Goal: Task Accomplishment & Management: Use online tool/utility

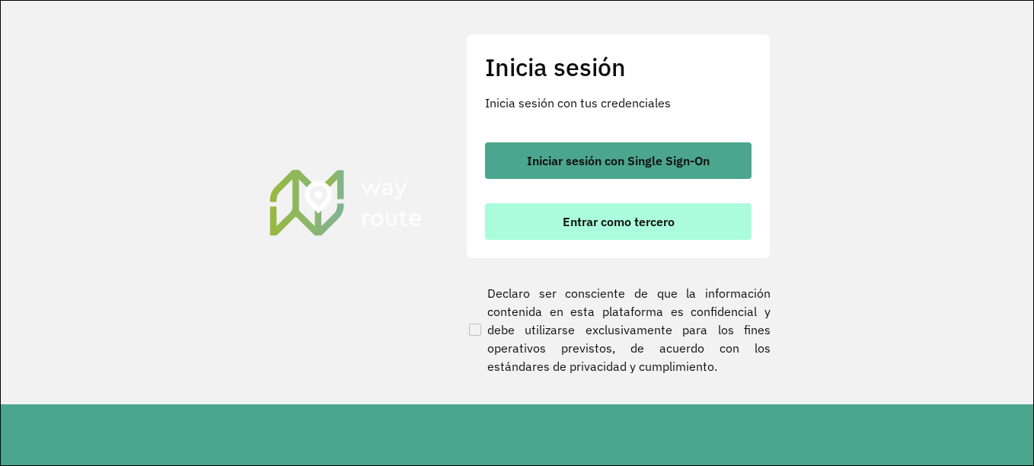
click at [613, 212] on button "Entrar como tercero" at bounding box center [618, 221] width 267 height 37
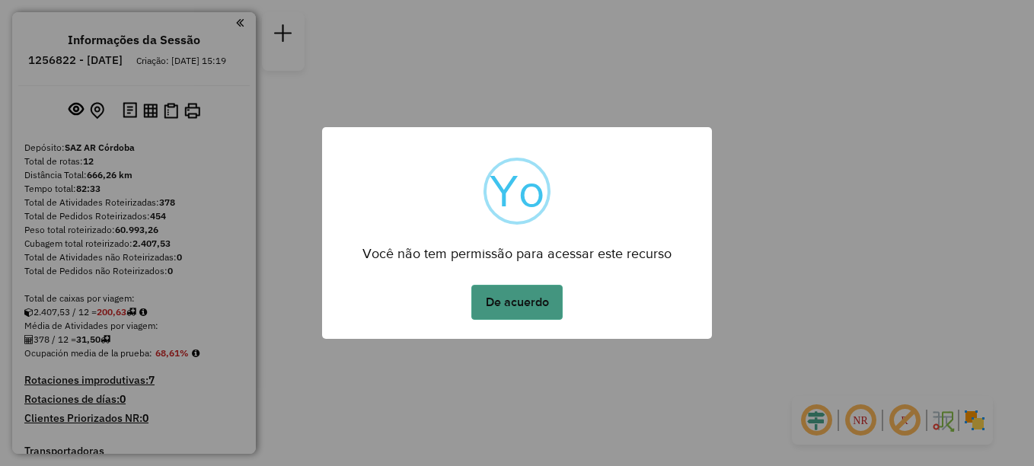
click at [530, 299] on button "De acuerdo" at bounding box center [516, 302] width 91 height 35
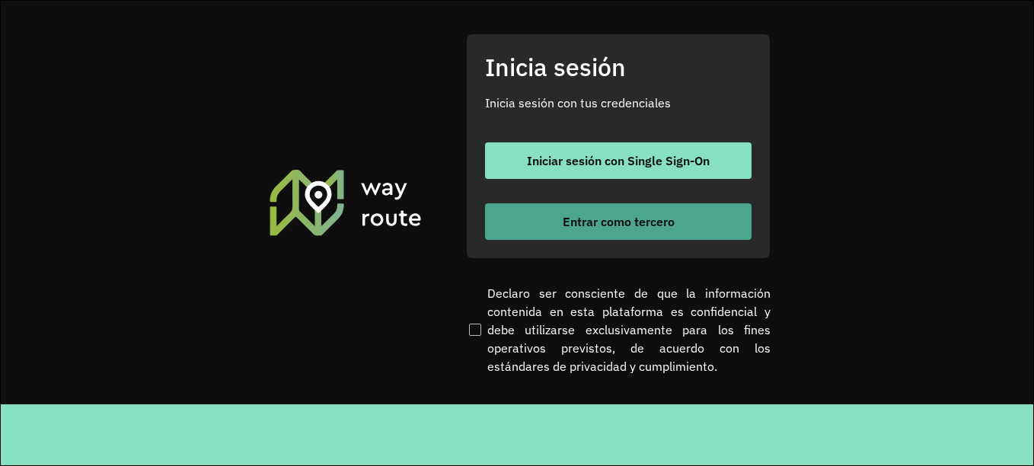
click at [625, 222] on font "Entrar como tercero" at bounding box center [619, 221] width 112 height 15
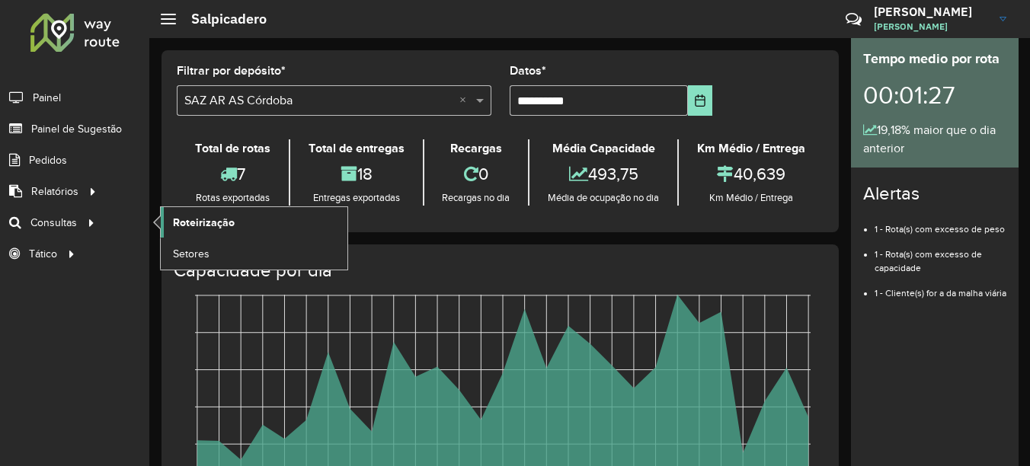
click at [196, 225] on span "Roteirização" at bounding box center [204, 223] width 62 height 16
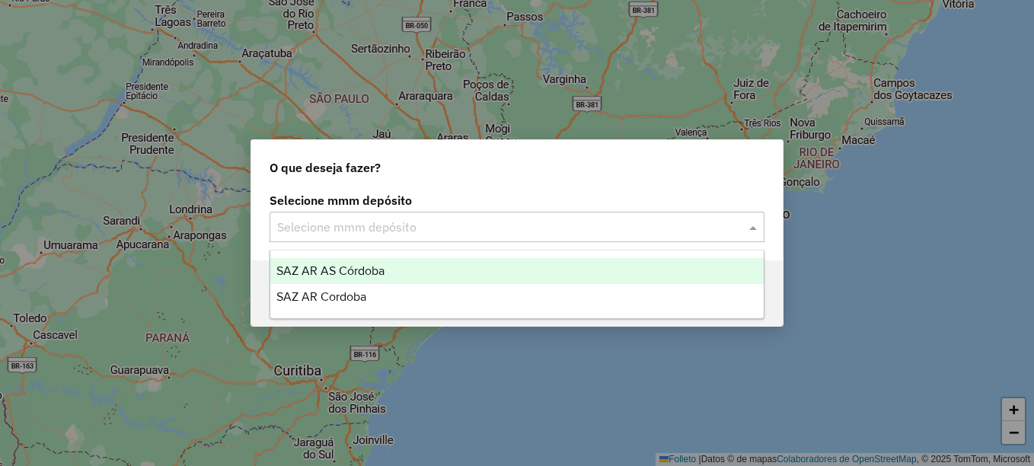
click at [360, 230] on input "text" at bounding box center [501, 228] width 449 height 18
click at [337, 269] on span "SAZ AR AS Córdoba" at bounding box center [330, 270] width 108 height 13
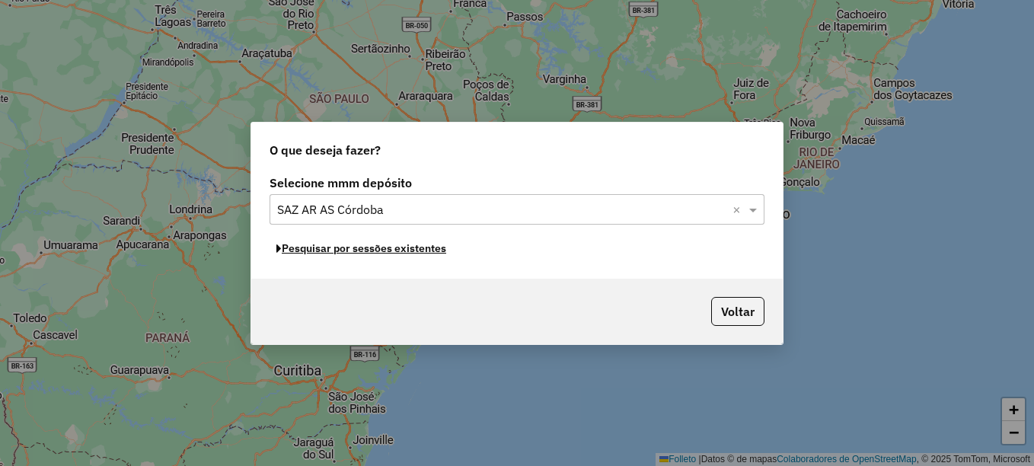
click at [381, 254] on font "Pesquisar por sessões existentes" at bounding box center [364, 248] width 164 height 14
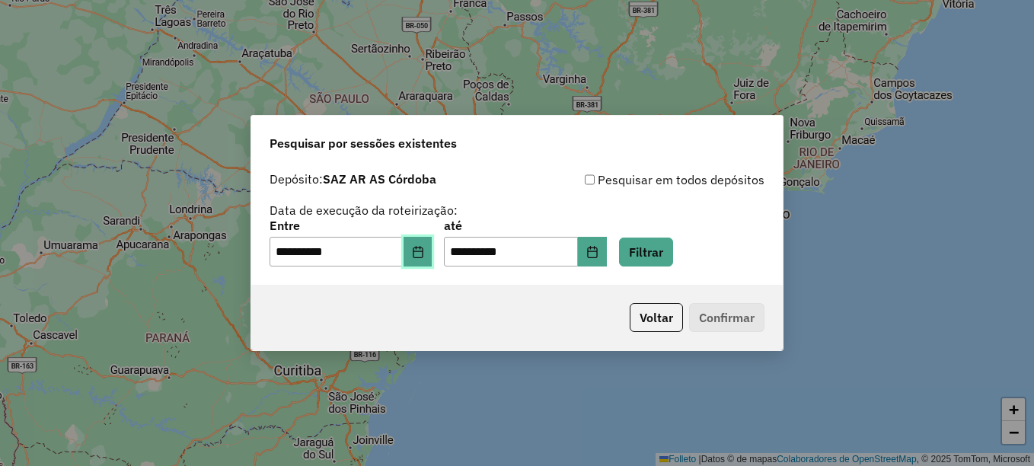
click at [433, 255] on button "Elija la fecha" at bounding box center [418, 252] width 29 height 30
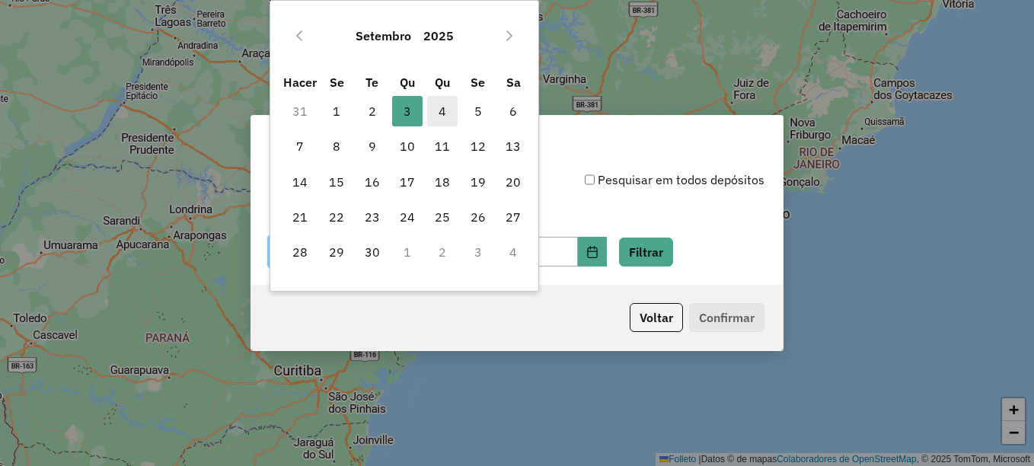
click at [451, 109] on span "4" at bounding box center [442, 111] width 30 height 30
type input "**********"
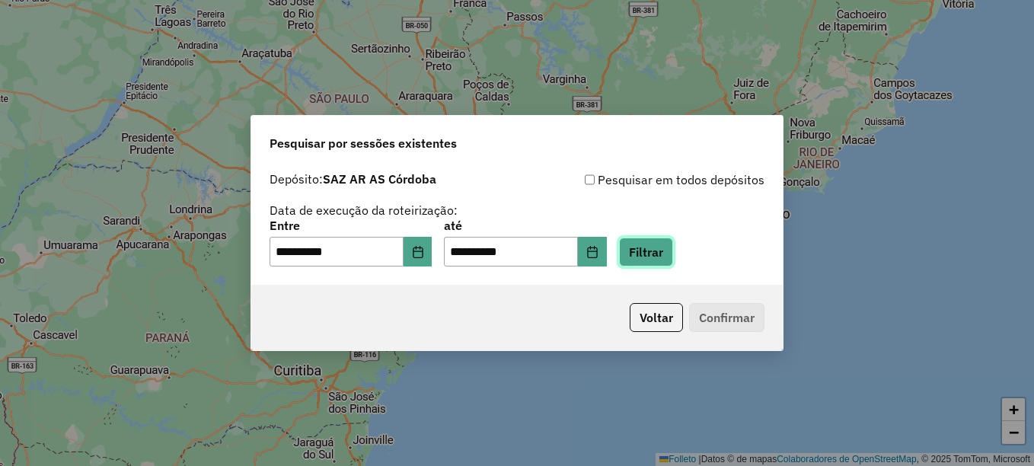
click at [666, 258] on button "Filtrar" at bounding box center [646, 252] width 54 height 29
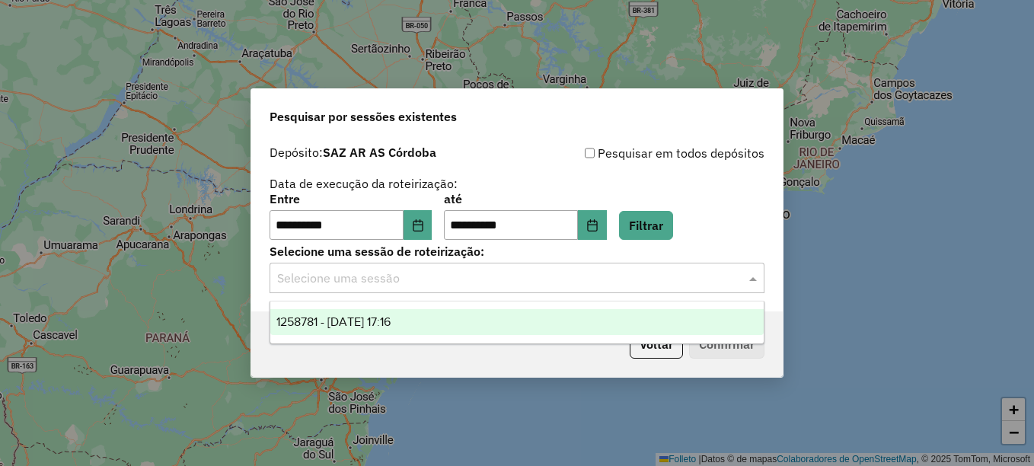
click at [565, 286] on input "text" at bounding box center [501, 279] width 449 height 18
click at [458, 318] on div "1258781 - 04/09/2025 17:16" at bounding box center [516, 322] width 493 height 26
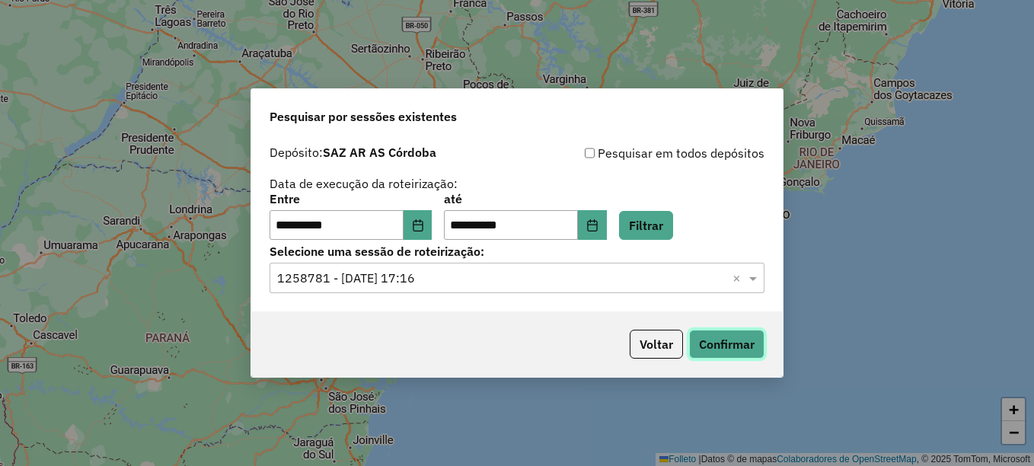
click at [706, 350] on button "Confirmar" at bounding box center [726, 344] width 75 height 29
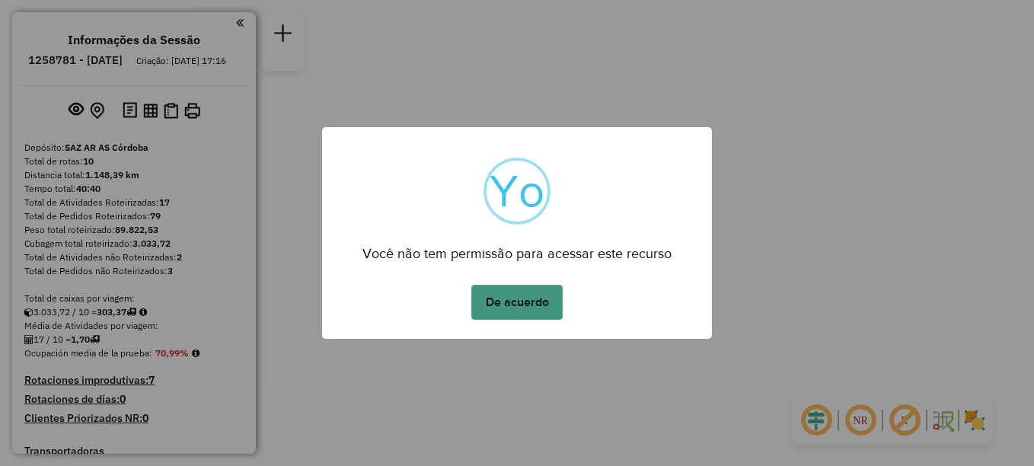
click at [516, 286] on button "De acuerdo" at bounding box center [516, 302] width 91 height 35
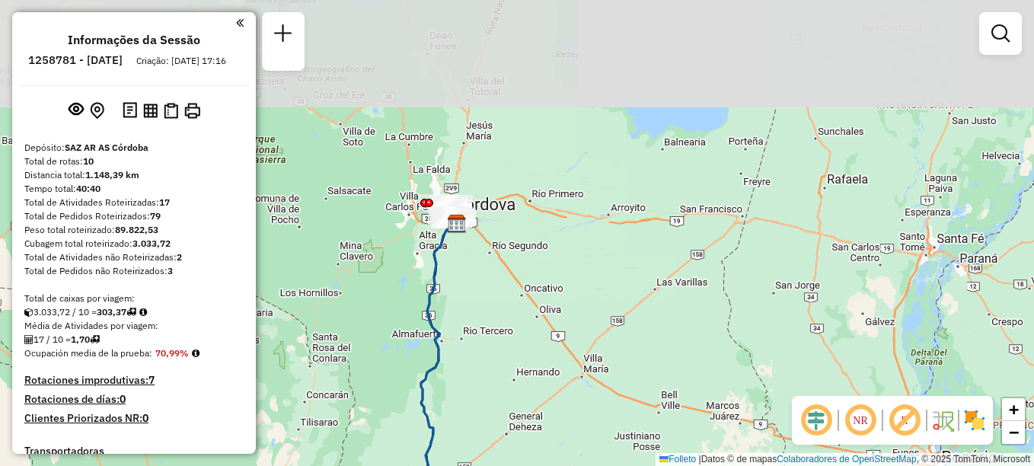
drag, startPoint x: 524, startPoint y: 344, endPoint x: 595, endPoint y: 67, distance: 286.3
click at [587, 92] on div "Janela de atendimento Grade de atendimento Capacidade Transportadoras Veículos …" at bounding box center [517, 233] width 1034 height 466
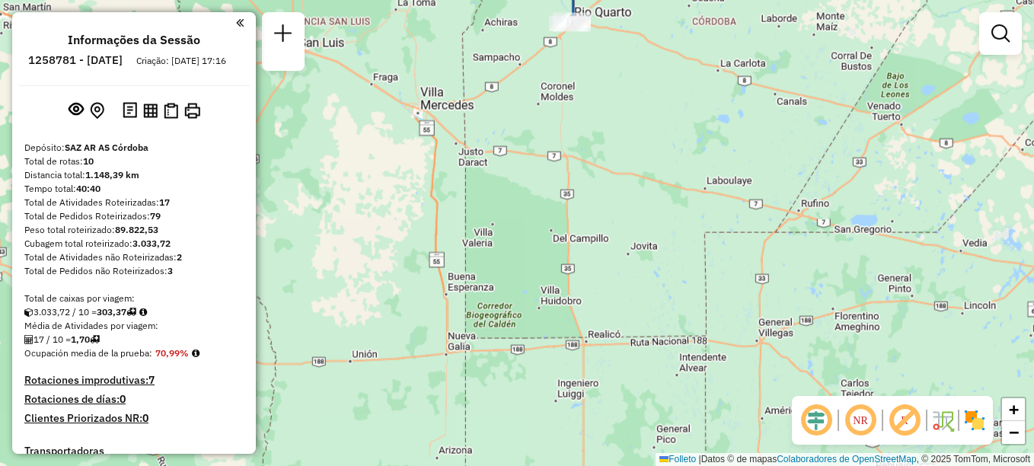
drag, startPoint x: 554, startPoint y: 114, endPoint x: 512, endPoint y: 281, distance: 171.9
click at [512, 284] on div "Janela de atendimento Grade de atendimento Capacidade Transportadoras Veículos …" at bounding box center [517, 233] width 1034 height 466
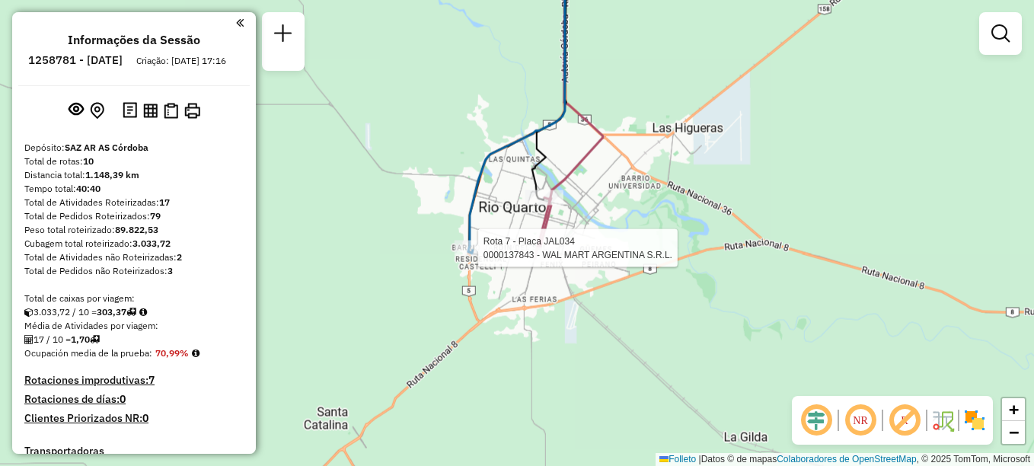
select select "**********"
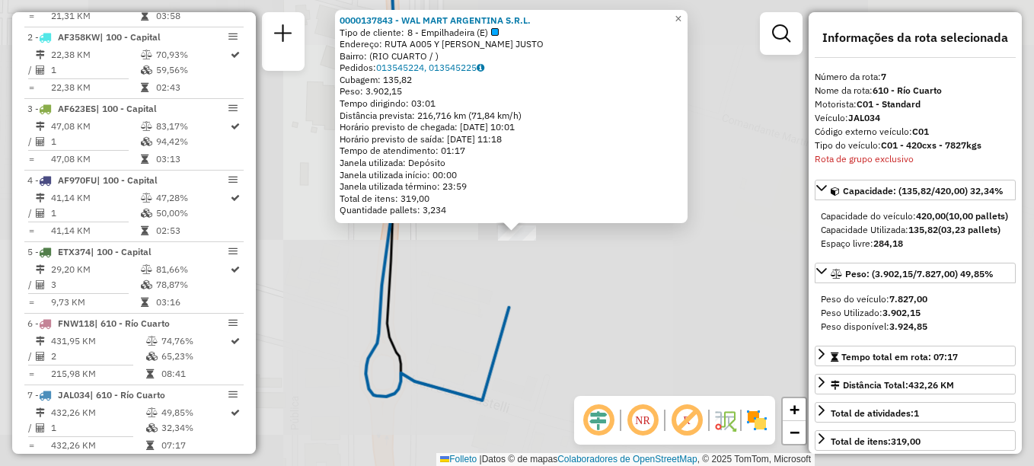
scroll to position [972, 0]
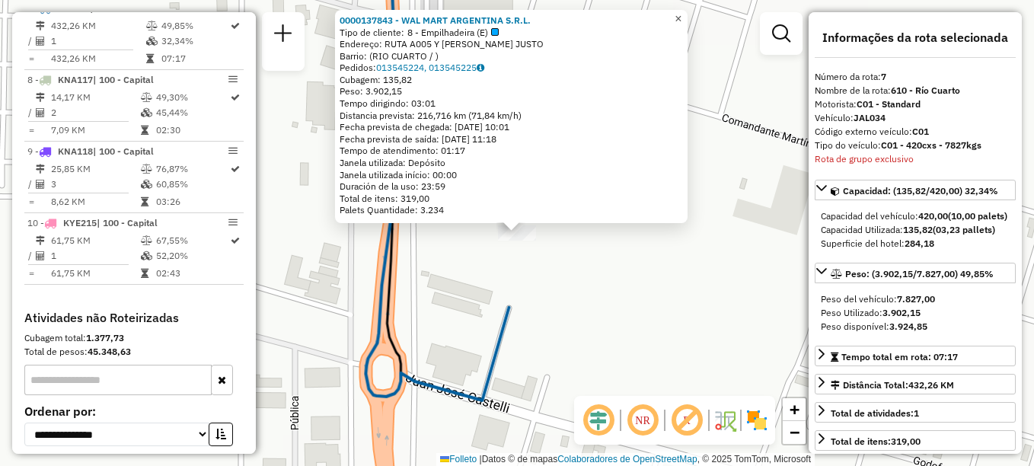
drag, startPoint x: 692, startPoint y: 14, endPoint x: 675, endPoint y: 30, distance: 23.2
click at [682, 14] on span "×" at bounding box center [678, 18] width 7 height 13
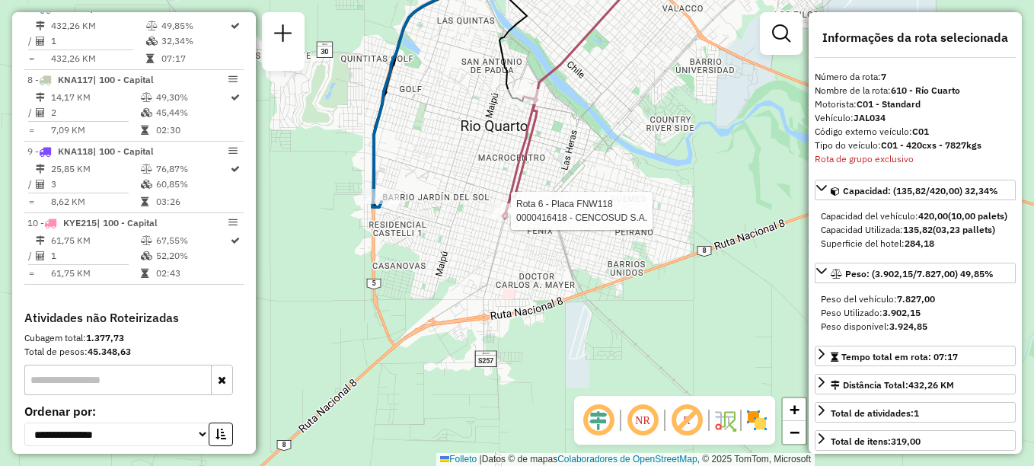
click at [504, 219] on div at bounding box center [506, 210] width 38 height 15
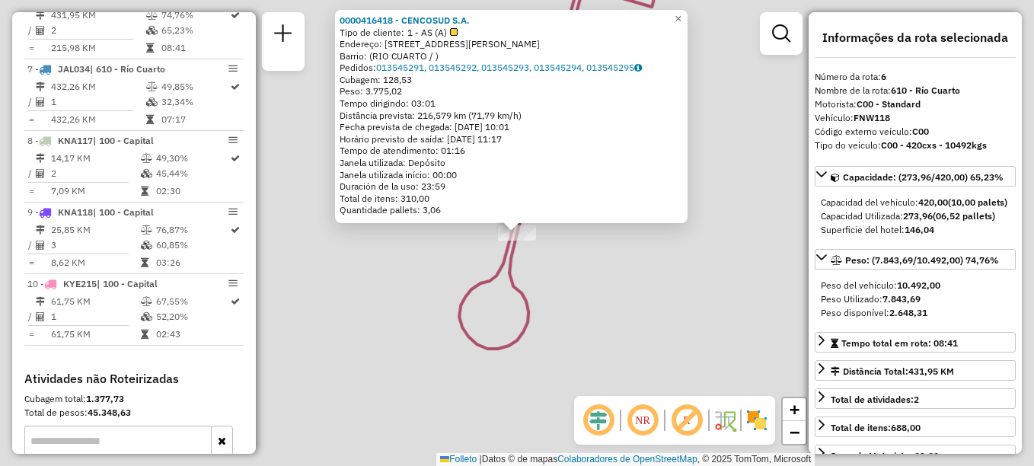
scroll to position [900, 0]
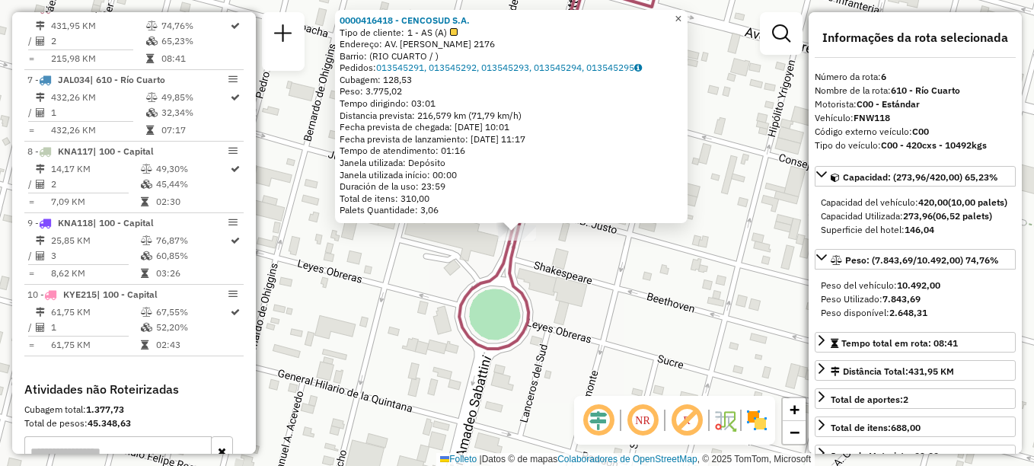
click at [682, 15] on span "×" at bounding box center [678, 18] width 7 height 13
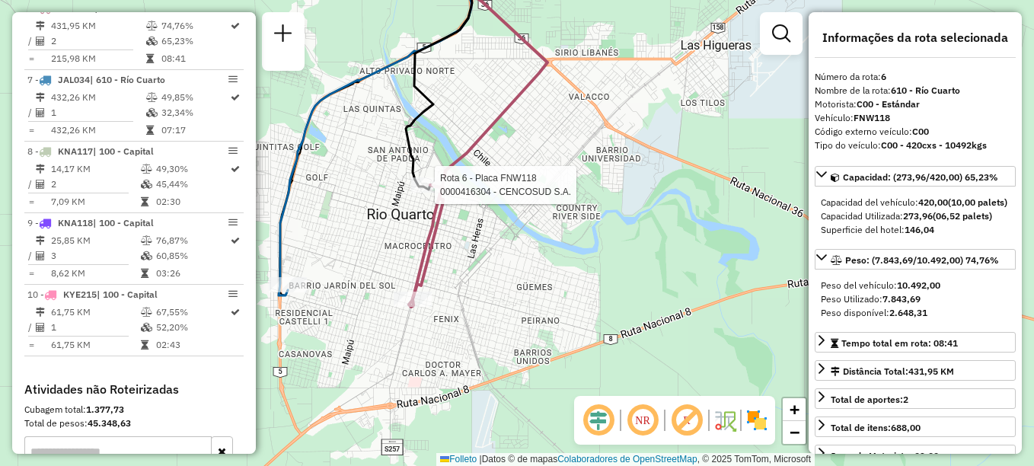
click at [0, 0] on div "Rota 6 - Placa FNW118 0000416304 - CENCOSUD S.A." at bounding box center [0, 0] width 0 height 0
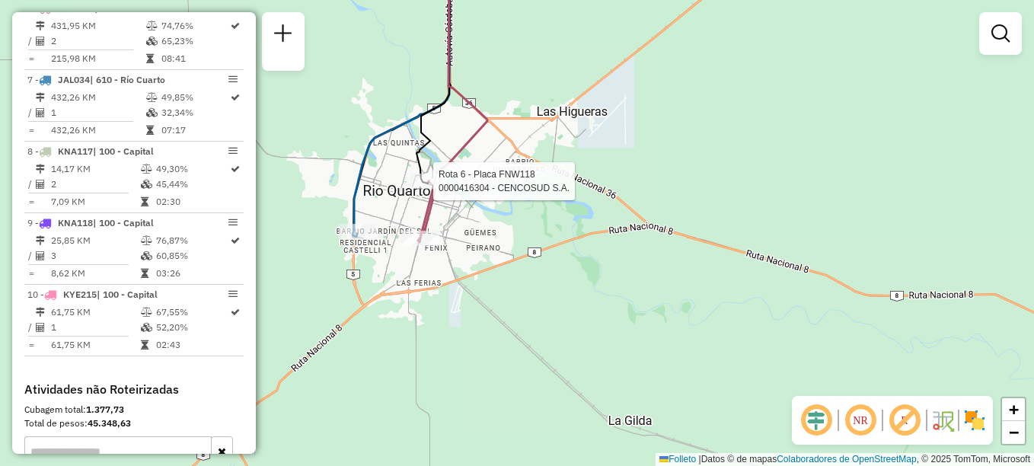
select select "**********"
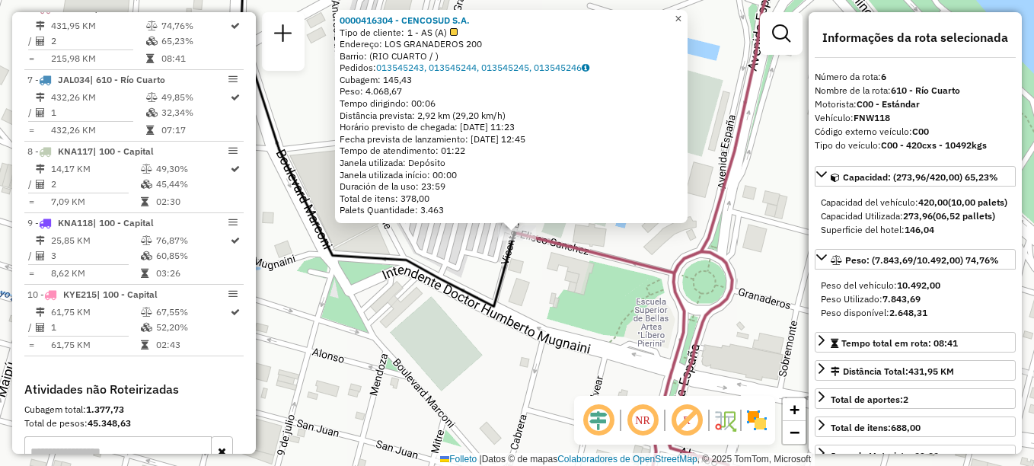
click at [682, 16] on span "×" at bounding box center [678, 18] width 7 height 13
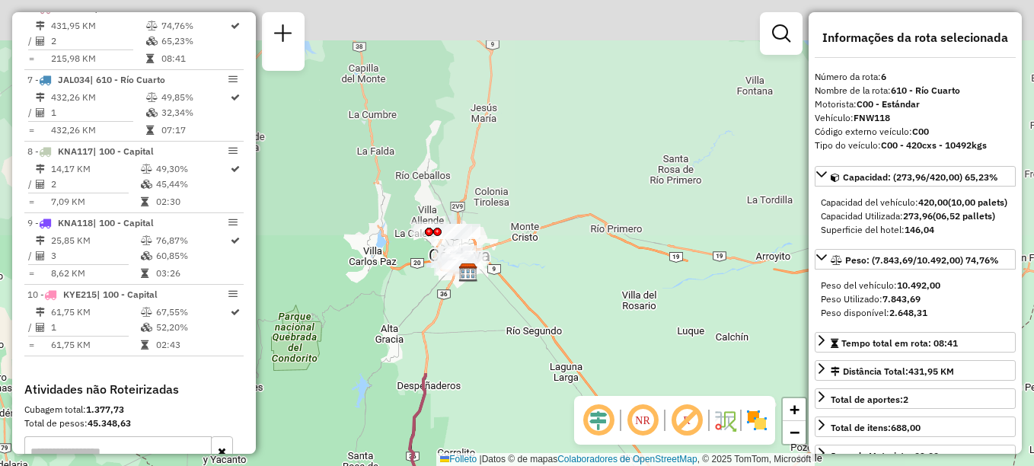
drag, startPoint x: 480, startPoint y: 272, endPoint x: 442, endPoint y: 505, distance: 236.1
click at [442, 465] on html "Aguarde... Pop-up bloqueado! Seu navegador bloqueou automáticamente a abertura …" at bounding box center [517, 233] width 1034 height 466
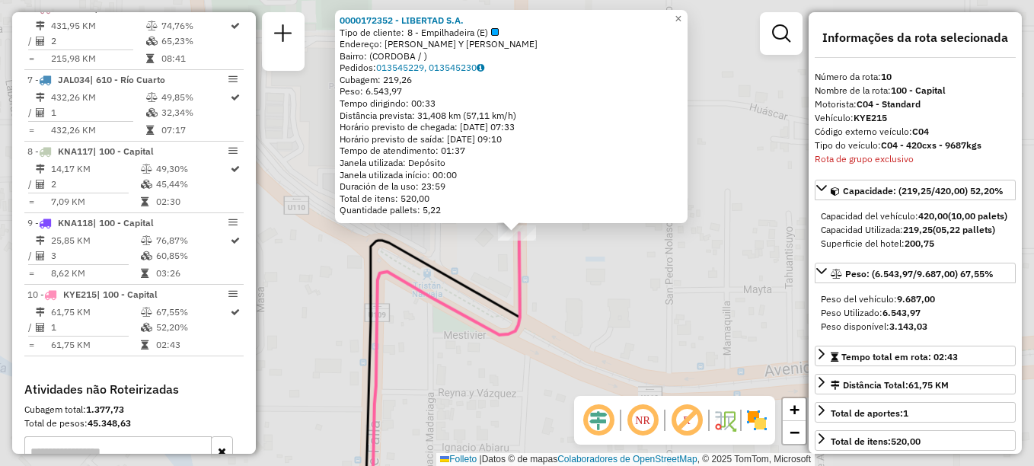
scroll to position [1082, 0]
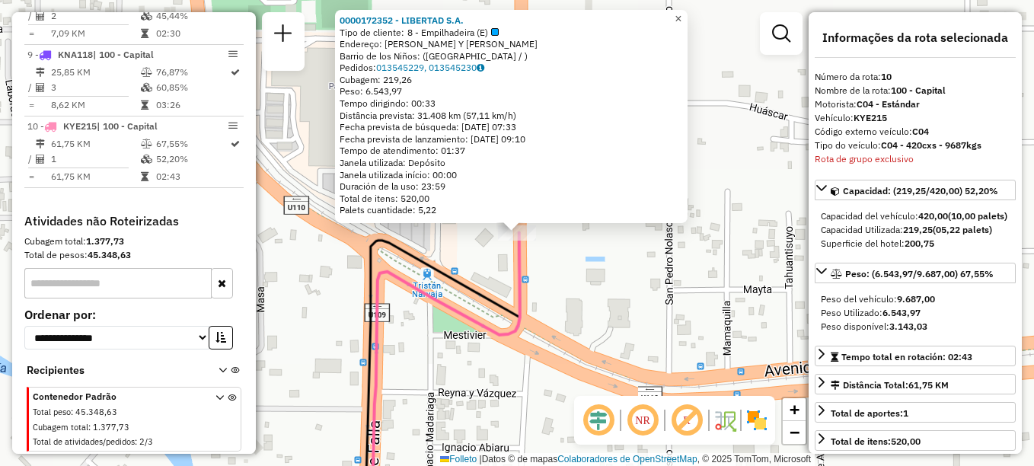
click at [682, 13] on span "×" at bounding box center [678, 18] width 7 height 13
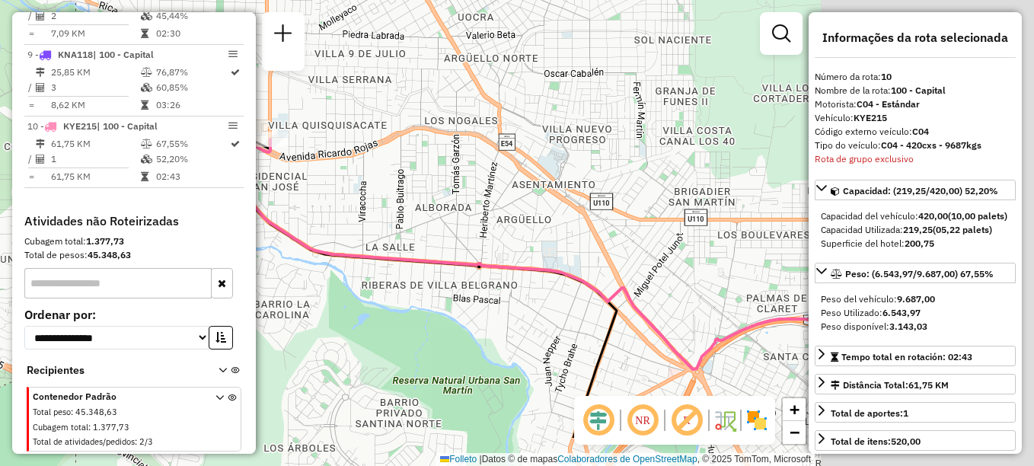
drag, startPoint x: 629, startPoint y: 282, endPoint x: 359, endPoint y: 199, distance: 282.8
click at [359, 201] on div "Janela de atendimento Grade de atendimento Capacidade Transportadoras Veículos …" at bounding box center [517, 233] width 1034 height 466
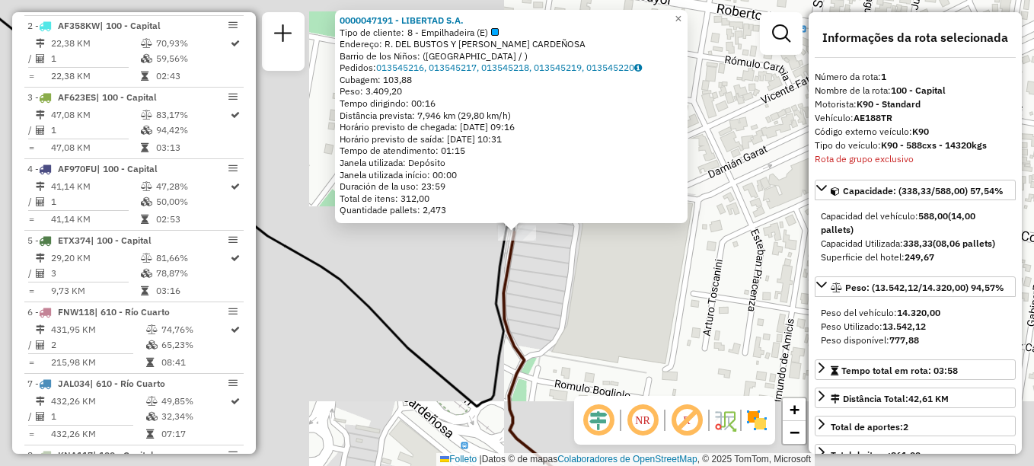
scroll to position [542, 0]
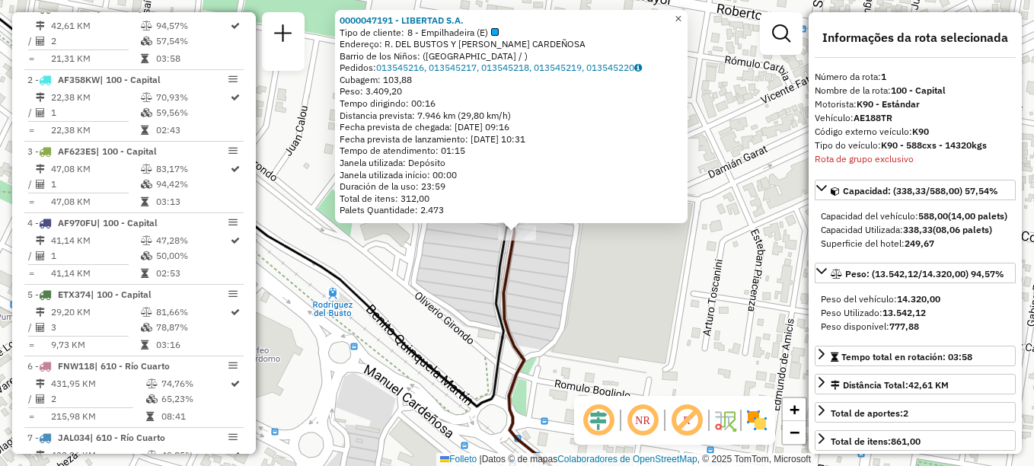
click at [682, 18] on span "×" at bounding box center [678, 18] width 7 height 13
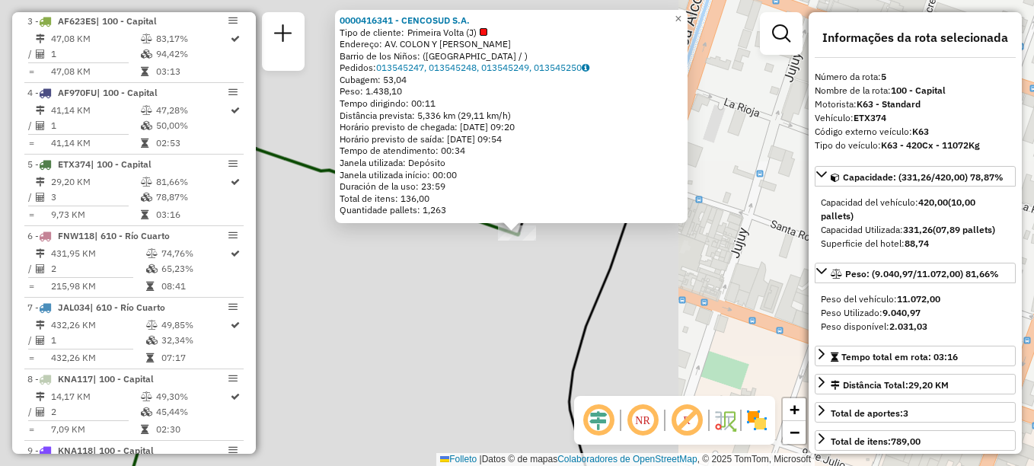
scroll to position [829, 0]
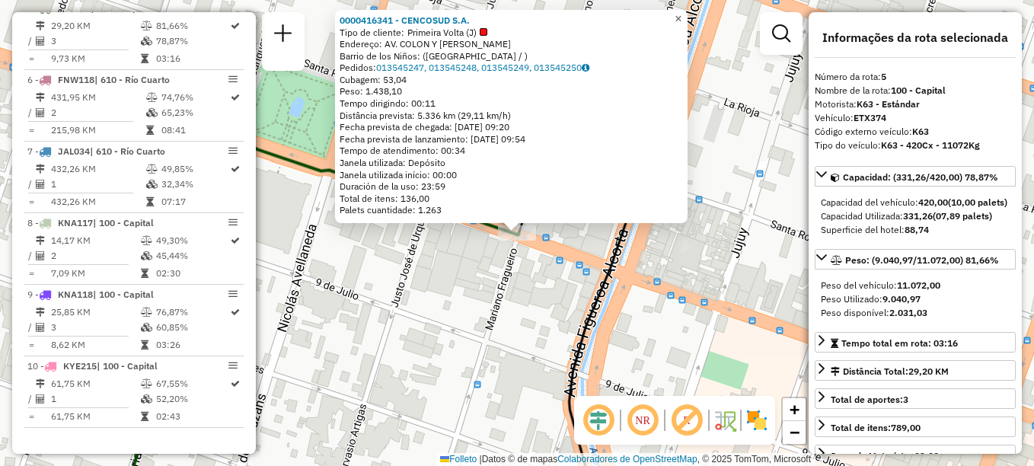
click at [688, 18] on link "×" at bounding box center [678, 19] width 18 height 18
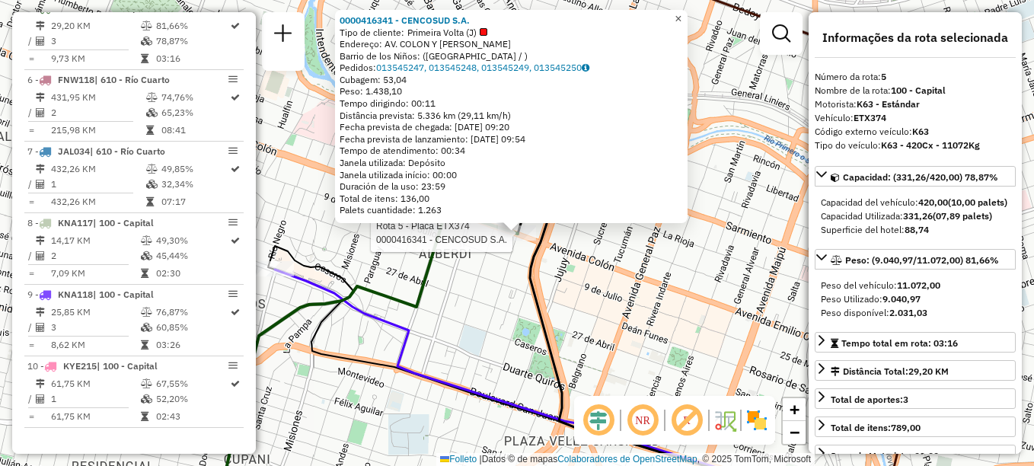
drag, startPoint x: 685, startPoint y: 14, endPoint x: 672, endPoint y: 30, distance: 20.7
click at [682, 14] on span "×" at bounding box center [678, 18] width 7 height 13
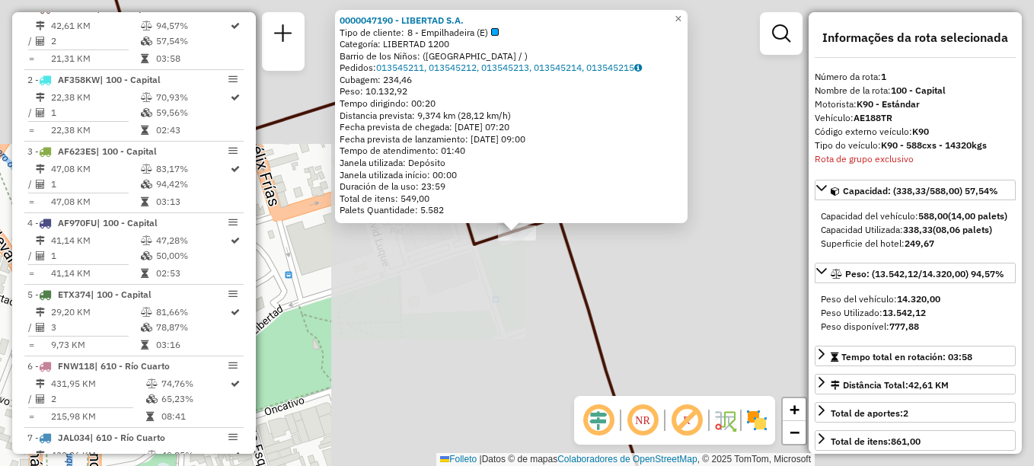
scroll to position [542, 0]
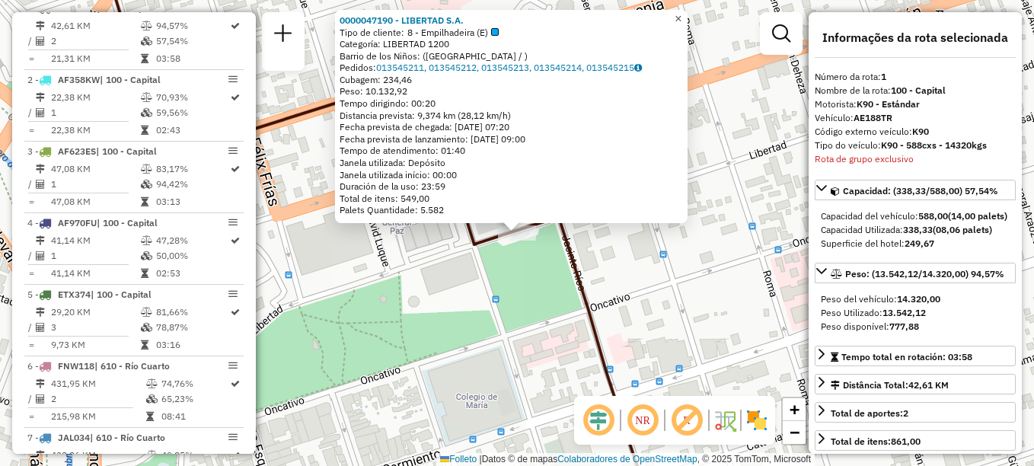
click at [682, 14] on span "×" at bounding box center [678, 18] width 7 height 13
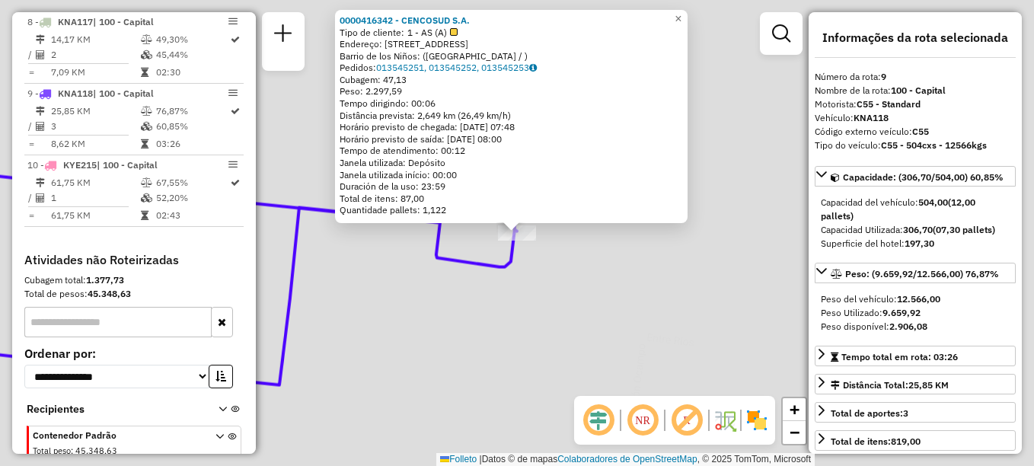
scroll to position [1082, 0]
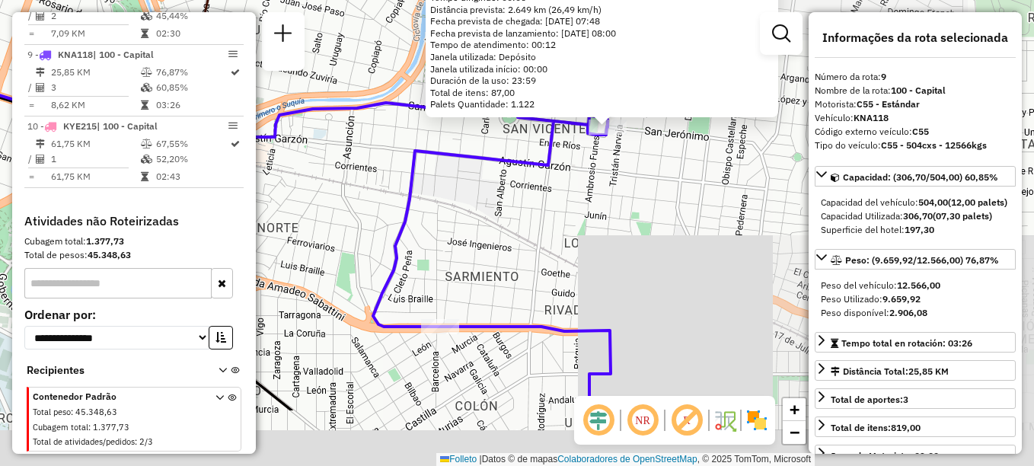
drag, startPoint x: 517, startPoint y: 314, endPoint x: 639, endPoint y: 166, distance: 192.1
click at [637, 164] on div "0000416342 - CENCOSUD S.A. Tipo de cliente: 1 - AS (A) Endereço: SAN JERONIMO 2…" at bounding box center [517, 233] width 1034 height 466
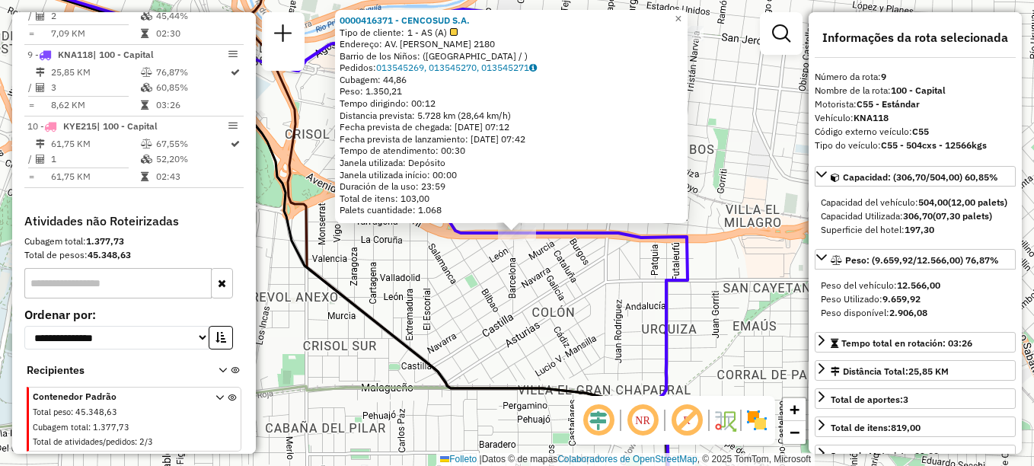
click at [509, 295] on div "0000416371 - CENCOSUD S.A. Tipo de cliente: 1 - AS (A) Endereço: AV. AMADEO SAB…" at bounding box center [517, 233] width 1034 height 466
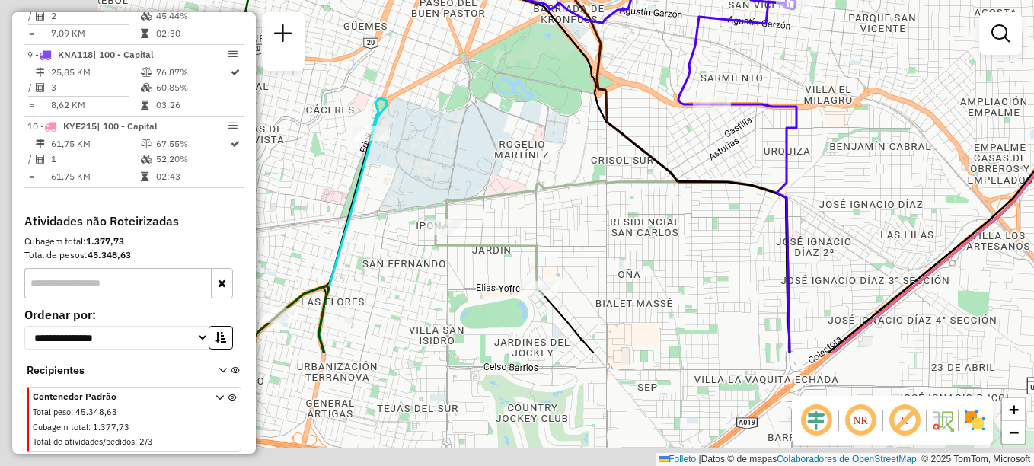
drag, startPoint x: 443, startPoint y: 330, endPoint x: 657, endPoint y: 155, distance: 276.5
click at [656, 155] on div "Janela de atendimento Grade de atendimento Capacidade Transportadoras Veículos …" at bounding box center [517, 233] width 1034 height 466
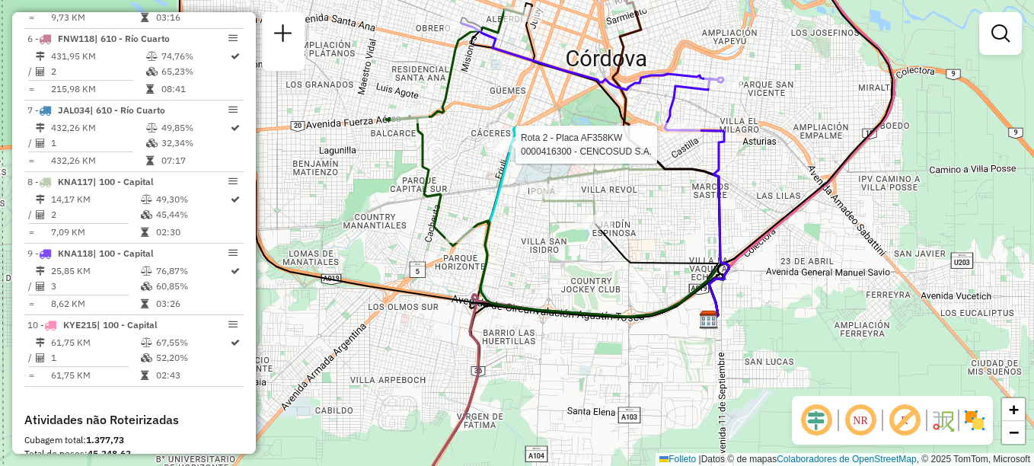
select select "**********"
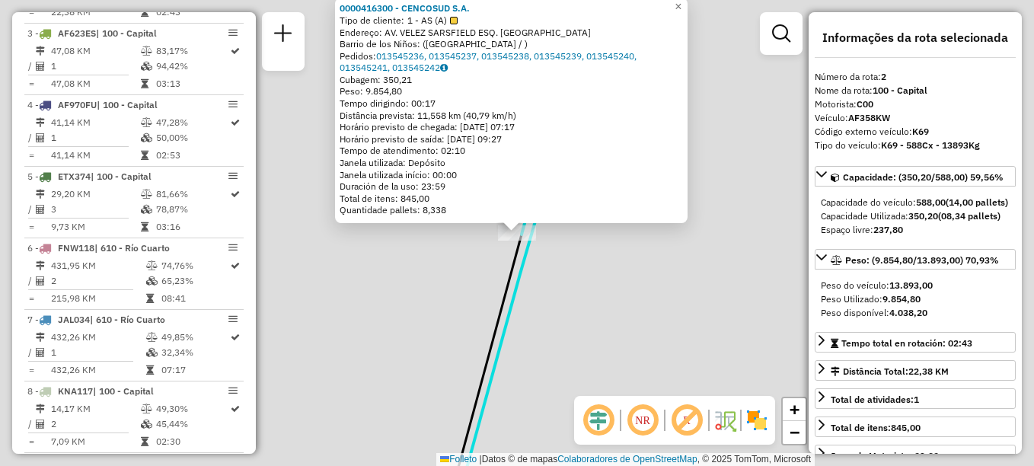
scroll to position [614, 0]
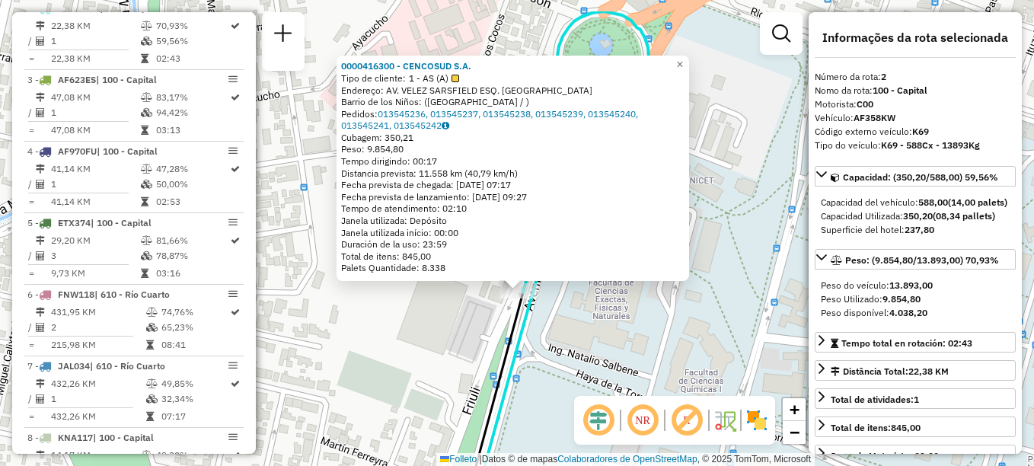
drag, startPoint x: 732, startPoint y: 137, endPoint x: 730, endPoint y: 152, distance: 14.6
click at [730, 152] on div "0000416300 - CENCOSUD S.A. Tipo de cliente: 1 - AS (A) Endereço: AV. VELEZ SARS…" at bounding box center [517, 233] width 1034 height 466
click at [683, 58] on span "×" at bounding box center [679, 64] width 7 height 13
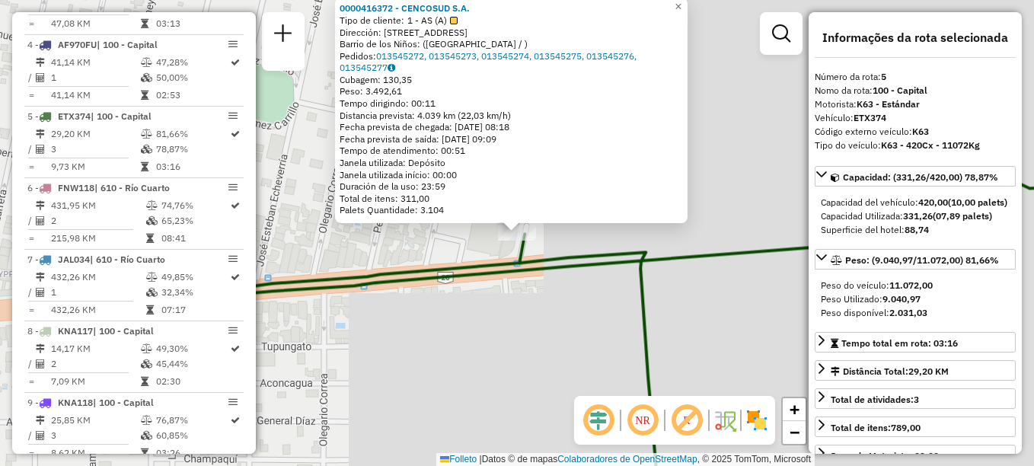
scroll to position [829, 0]
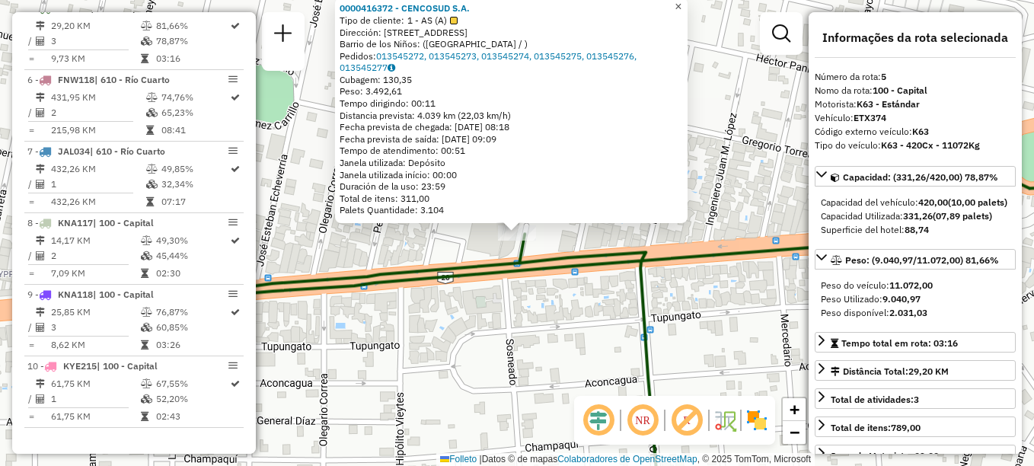
click at [688, 7] on link "×" at bounding box center [678, 7] width 18 height 18
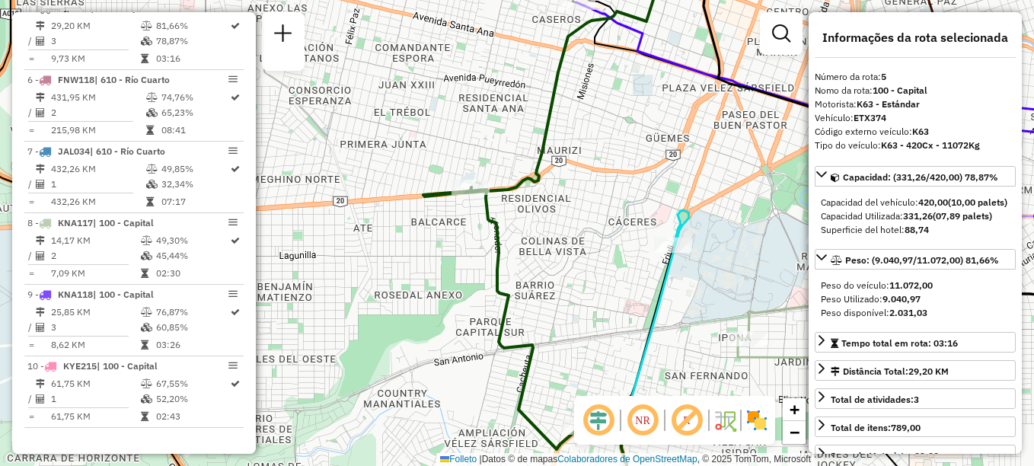
drag, startPoint x: 502, startPoint y: 292, endPoint x: 471, endPoint y: 136, distance: 159.1
click at [485, 152] on icon at bounding box center [560, 211] width 274 height 476
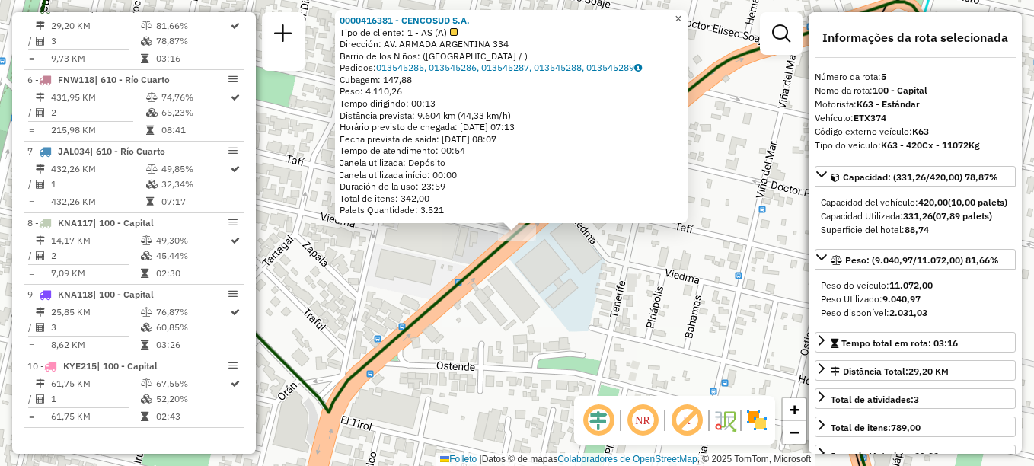
click at [683, 14] on link "×" at bounding box center [678, 19] width 18 height 18
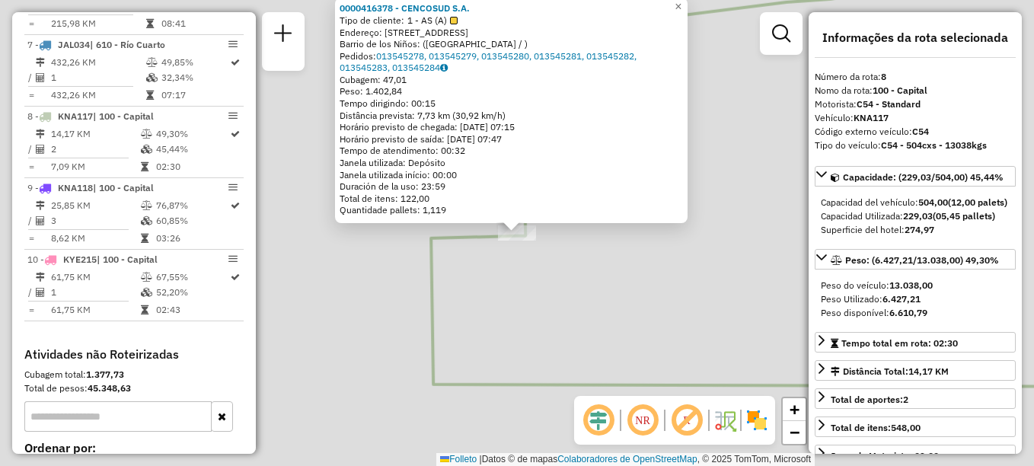
scroll to position [1043, 0]
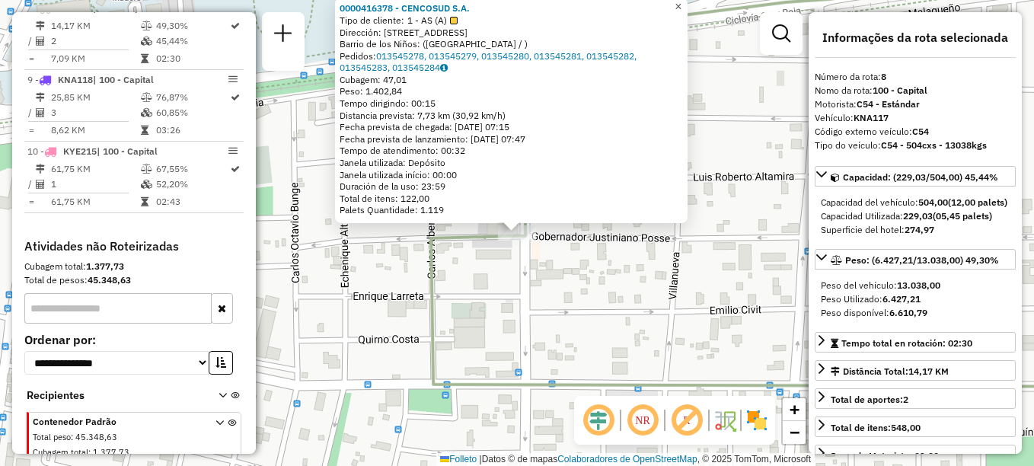
click at [682, 4] on span "×" at bounding box center [678, 6] width 7 height 13
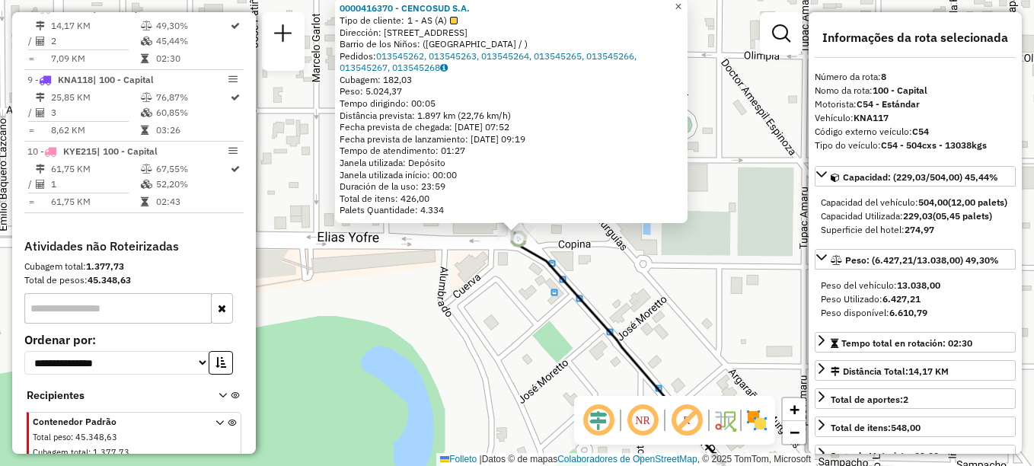
click at [682, 3] on span "×" at bounding box center [678, 6] width 7 height 13
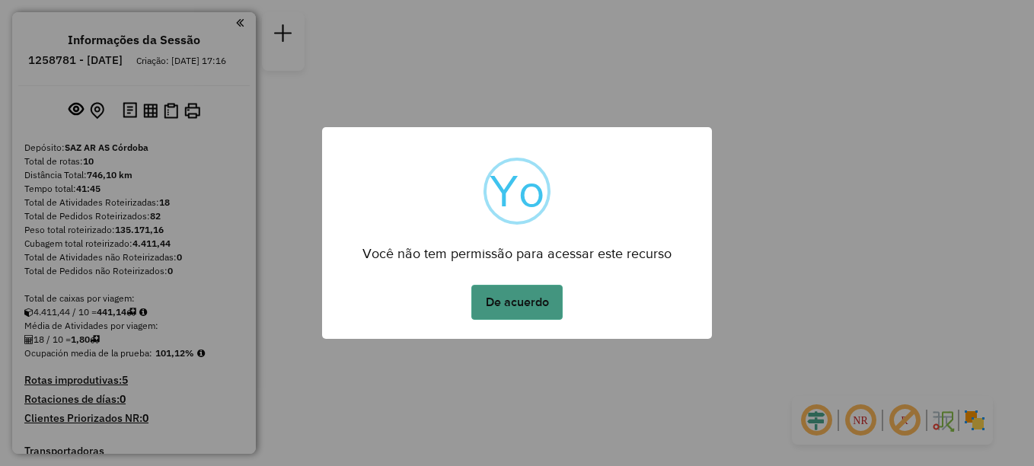
click at [545, 302] on button "De acuerdo" at bounding box center [516, 302] width 91 height 35
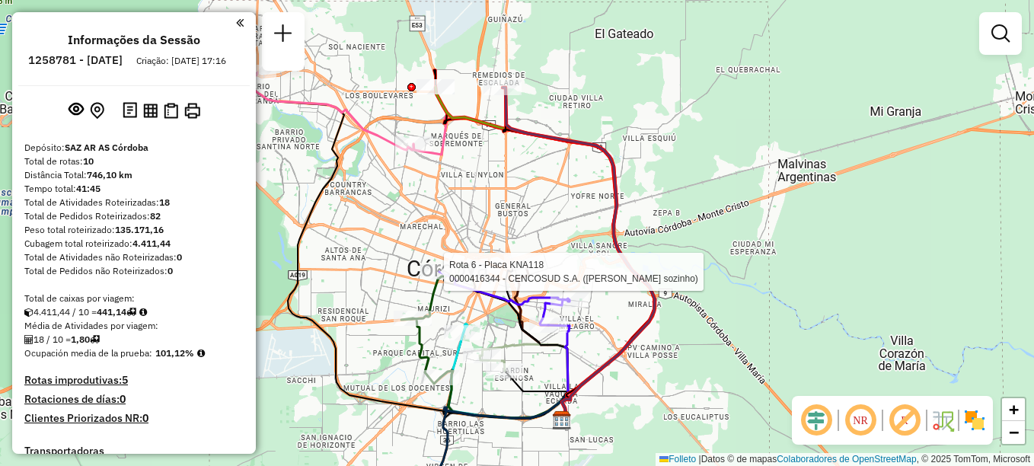
select select "**********"
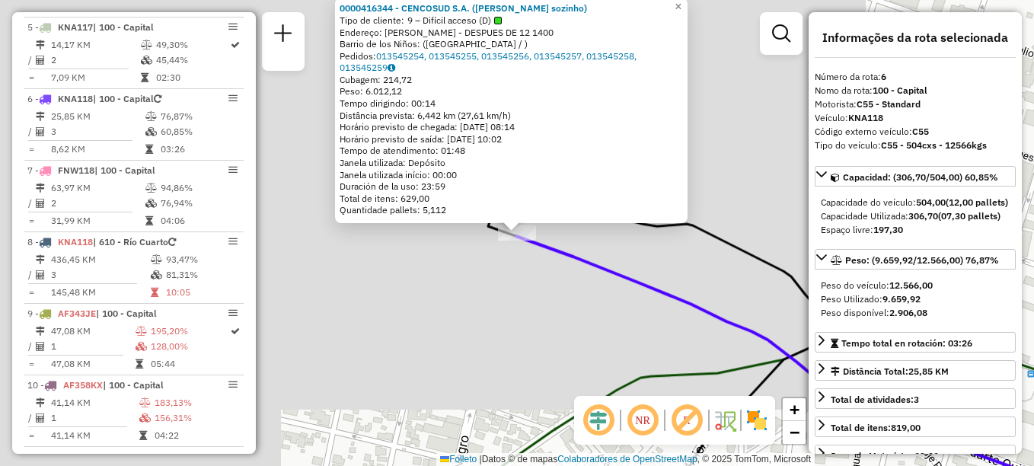
scroll to position [842, 0]
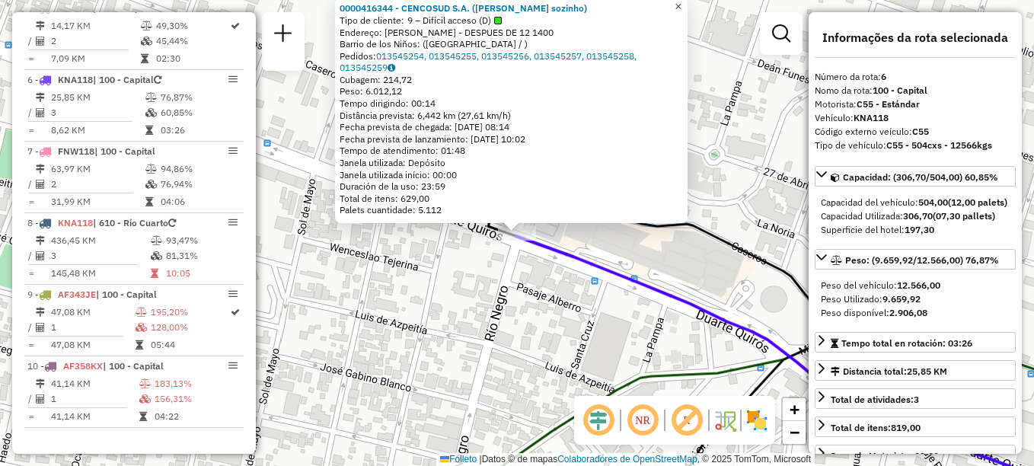
click at [688, 5] on link "×" at bounding box center [678, 7] width 18 height 18
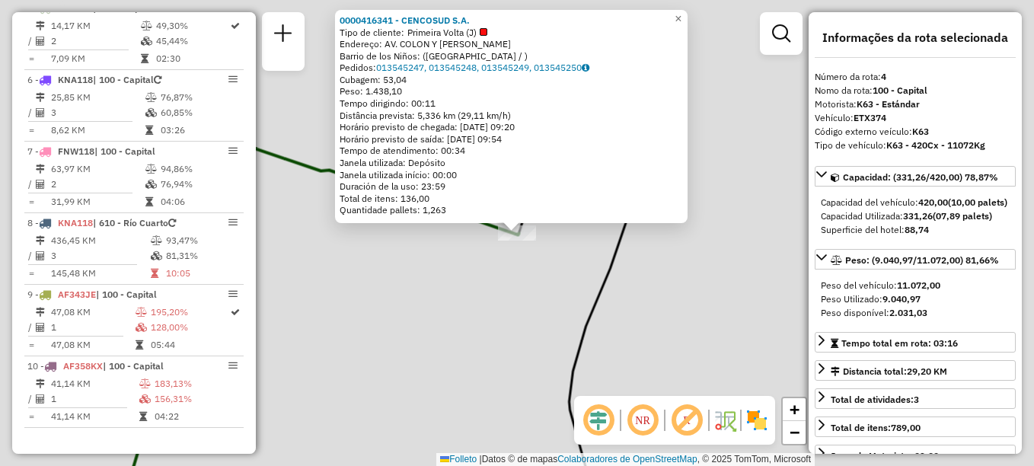
scroll to position [757, 0]
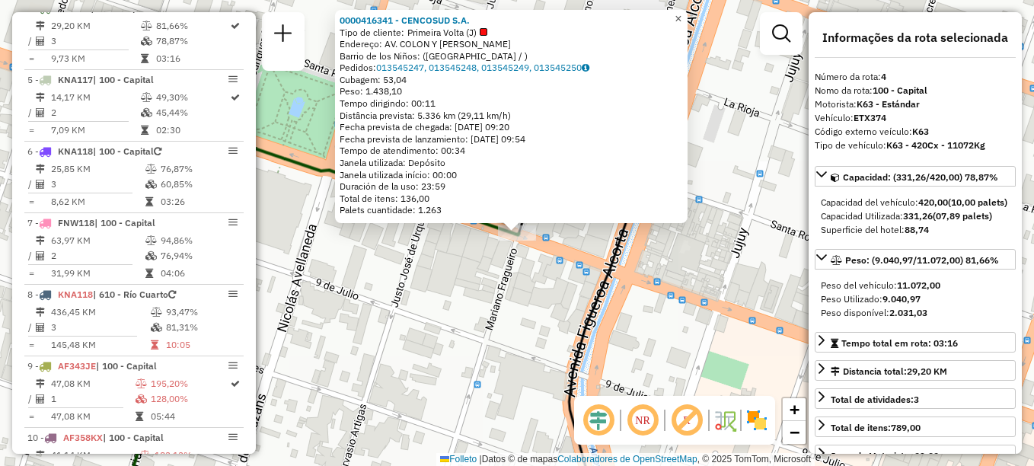
click at [688, 16] on link "×" at bounding box center [678, 19] width 18 height 18
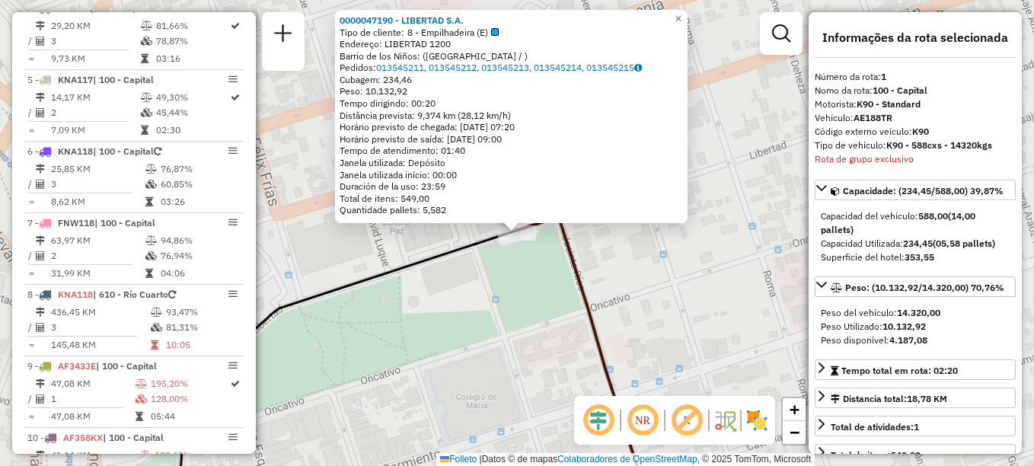
scroll to position [542, 0]
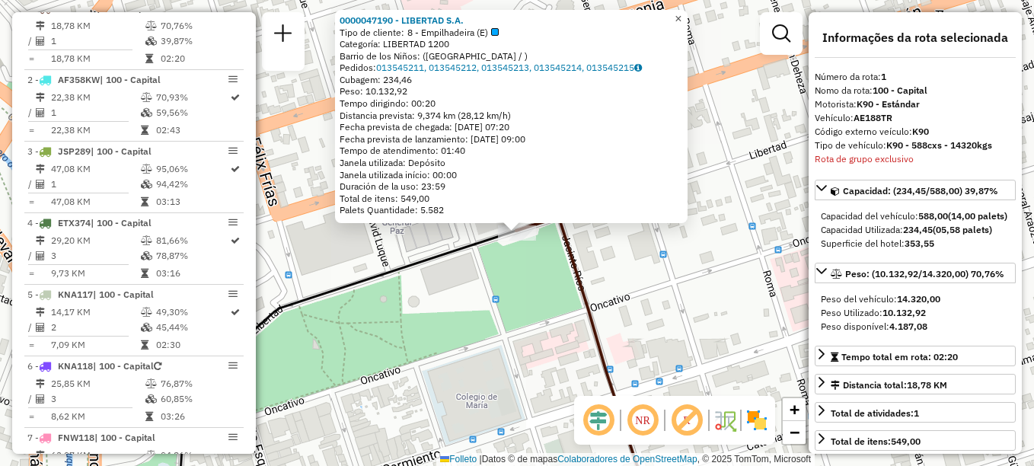
click at [688, 19] on link "×" at bounding box center [678, 19] width 18 height 18
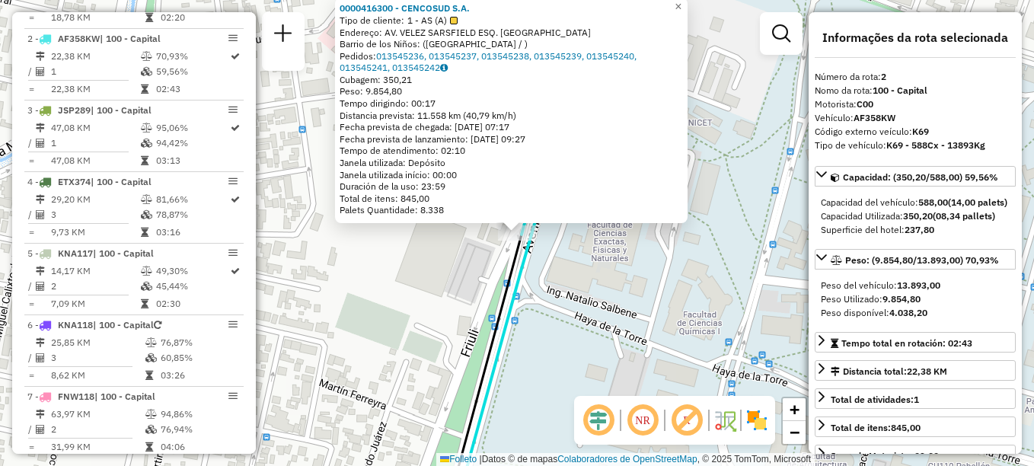
scroll to position [614, 0]
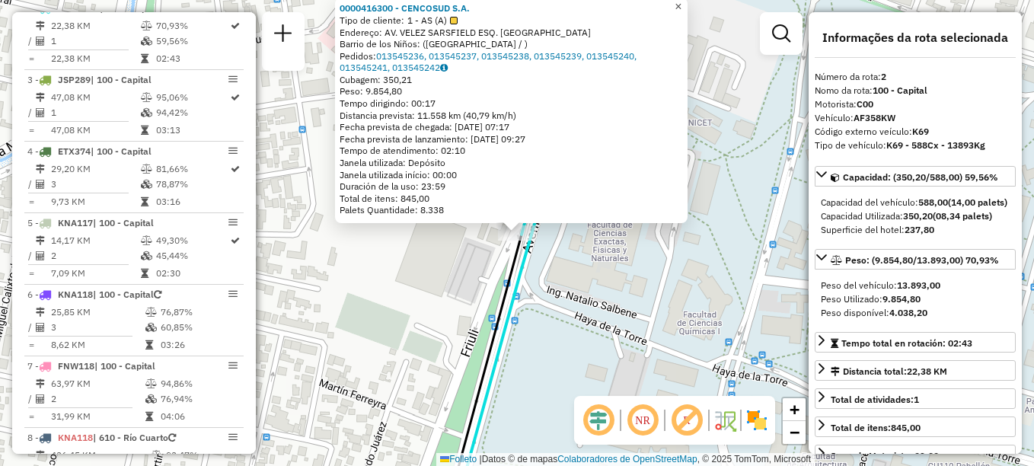
click at [682, 3] on span "×" at bounding box center [678, 6] width 7 height 13
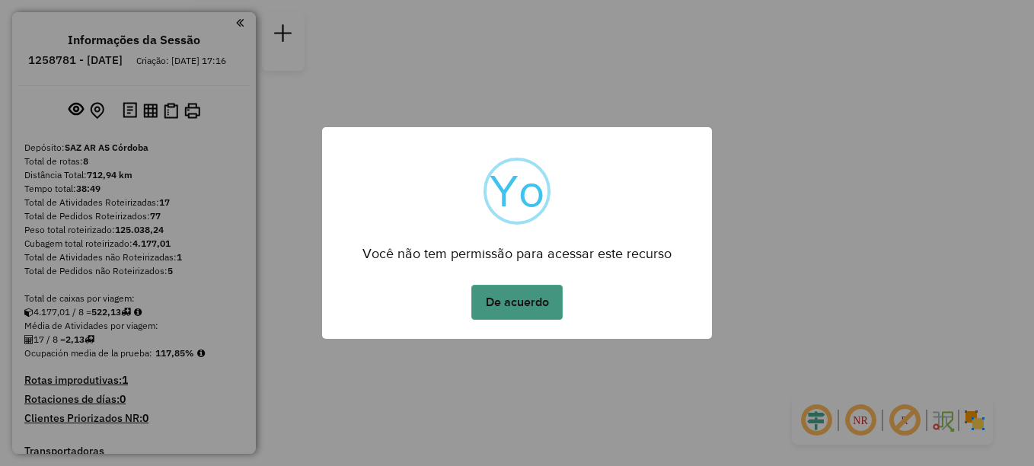
click at [512, 302] on button "De acuerdo" at bounding box center [516, 302] width 91 height 35
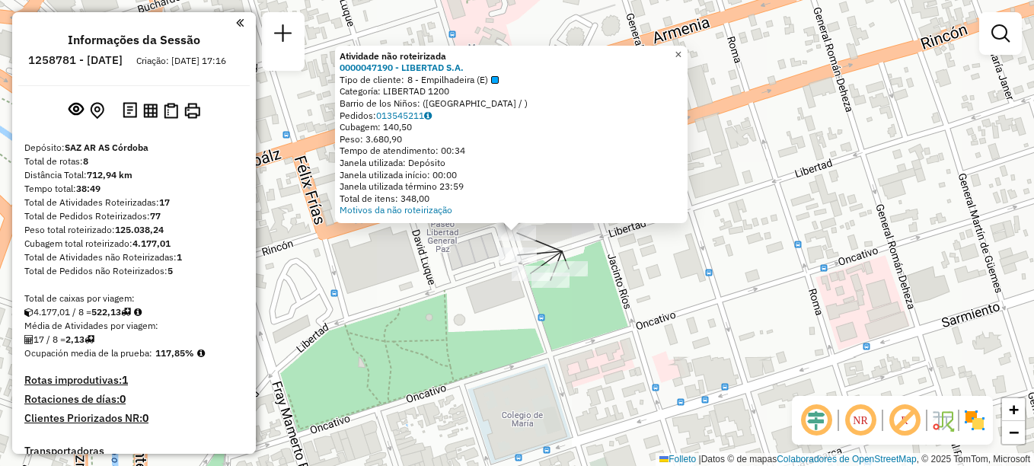
click at [682, 54] on span "×" at bounding box center [678, 54] width 7 height 13
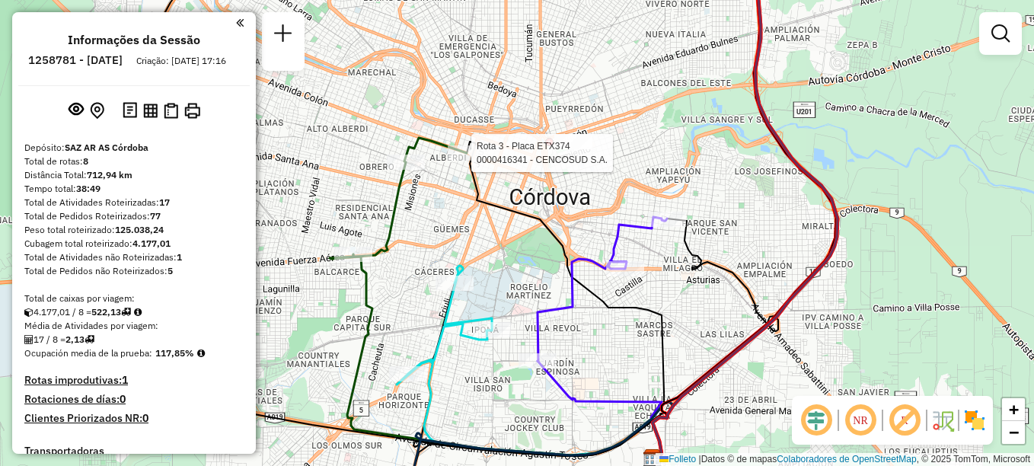
select select "**********"
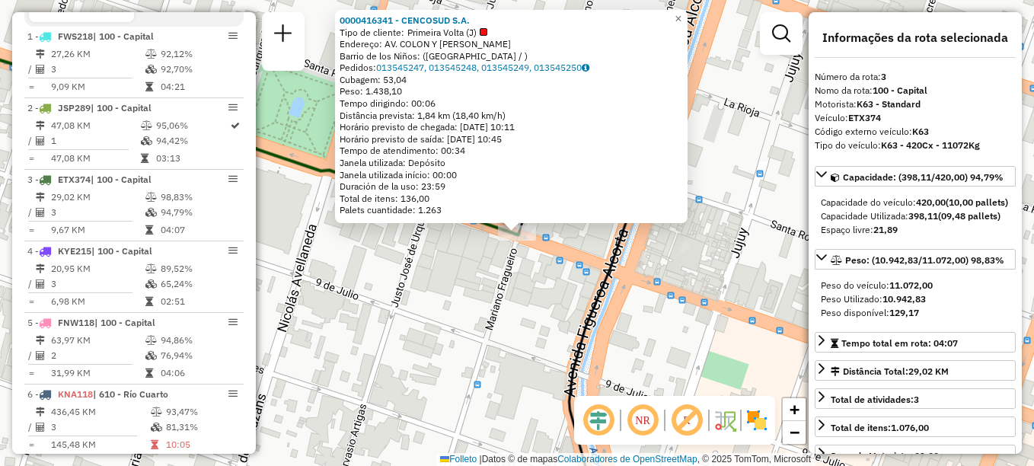
scroll to position [685, 0]
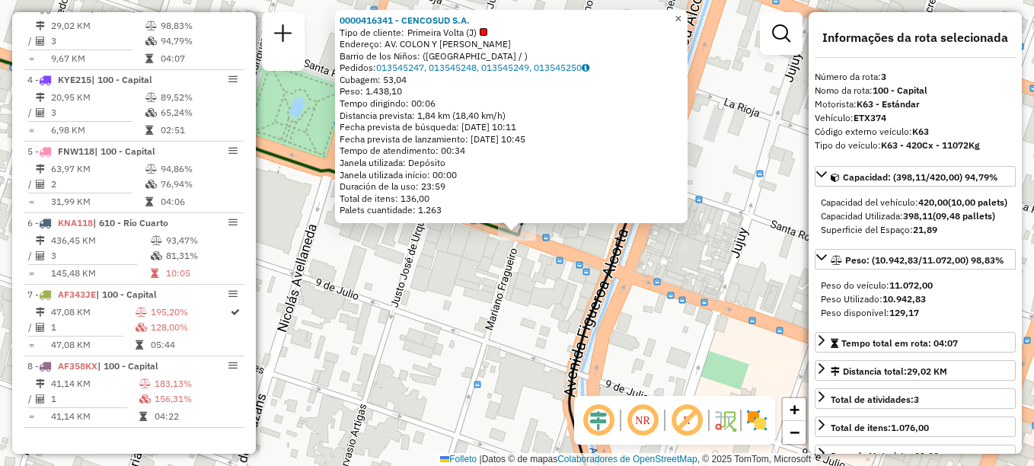
click at [682, 12] on span "×" at bounding box center [678, 18] width 7 height 13
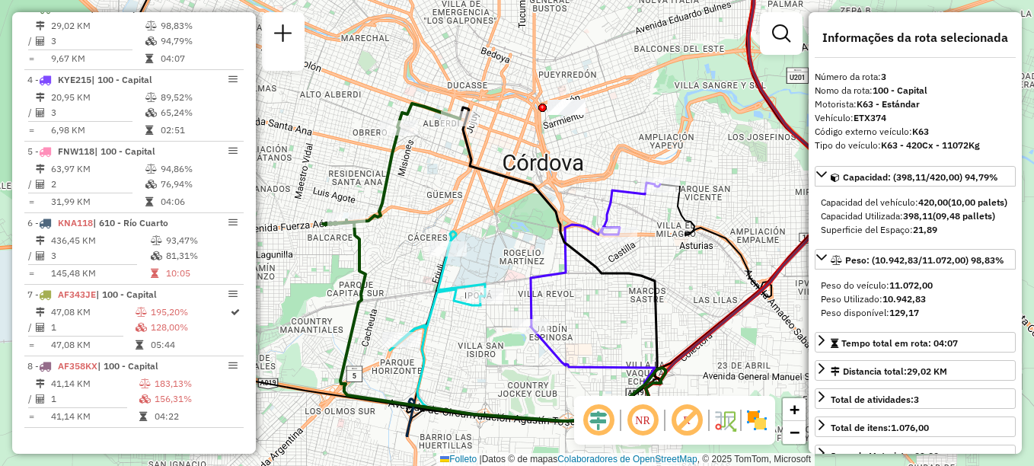
drag, startPoint x: 544, startPoint y: 315, endPoint x: 548, endPoint y: 249, distance: 66.4
click at [548, 249] on div "Janela de atendimento Grade de atendimento Capacidade Transportadoras Veículos …" at bounding box center [517, 233] width 1034 height 466
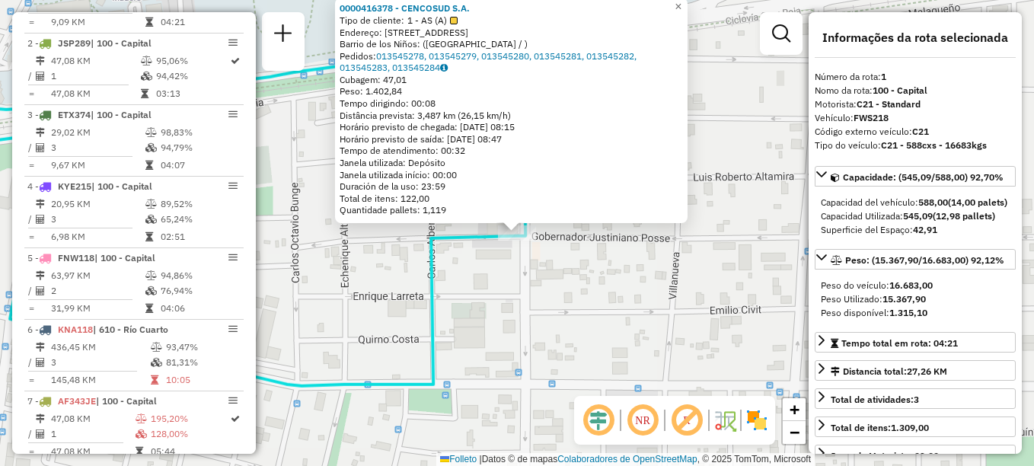
scroll to position [542, 0]
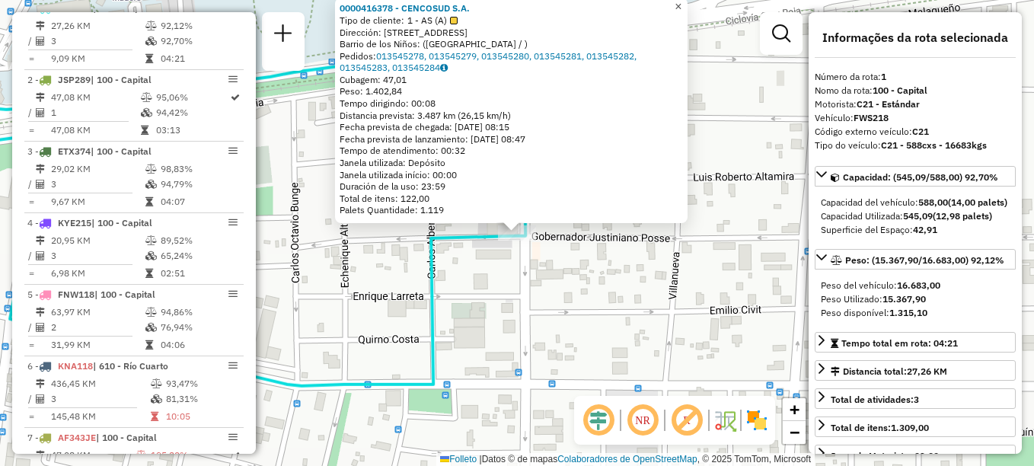
click at [682, 5] on span "×" at bounding box center [678, 6] width 7 height 13
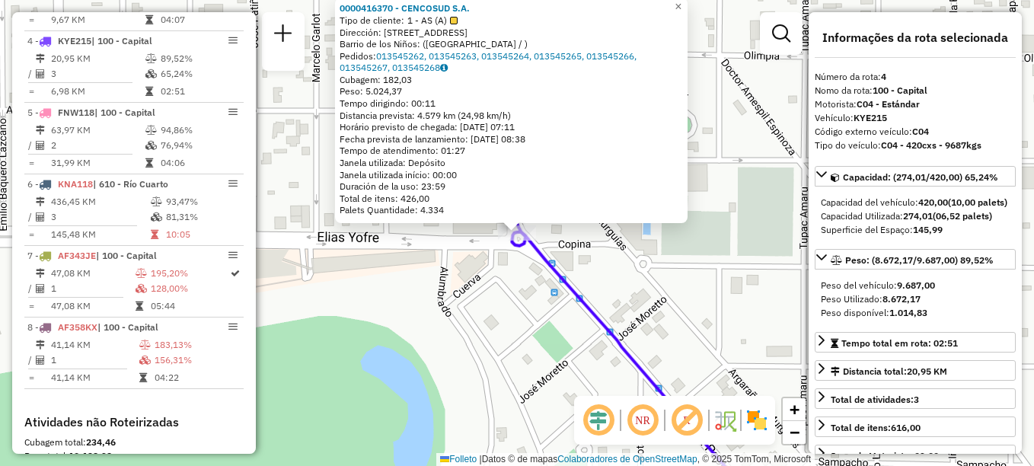
scroll to position [757, 0]
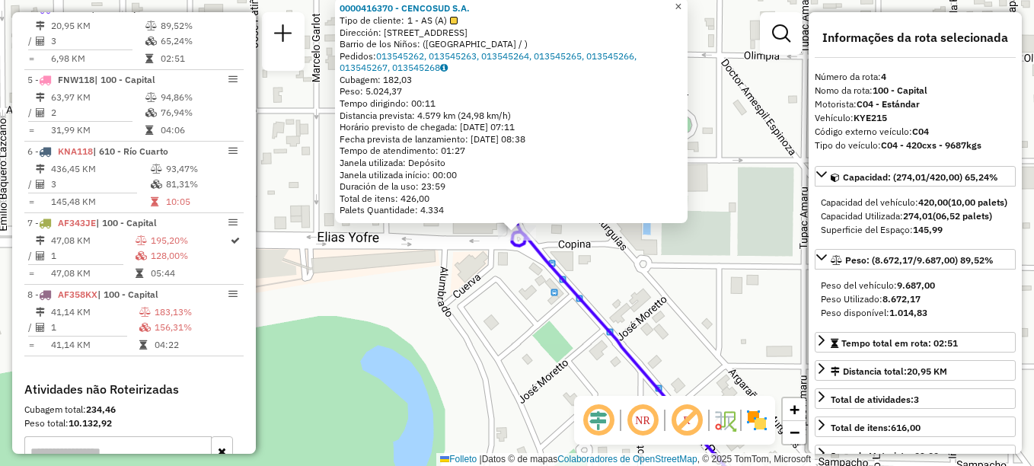
click at [682, 4] on span "×" at bounding box center [678, 6] width 7 height 13
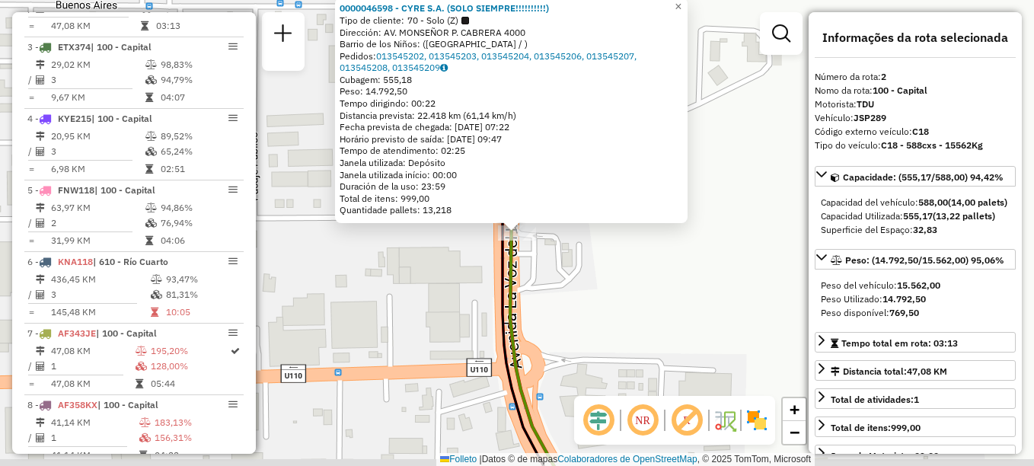
scroll to position [614, 0]
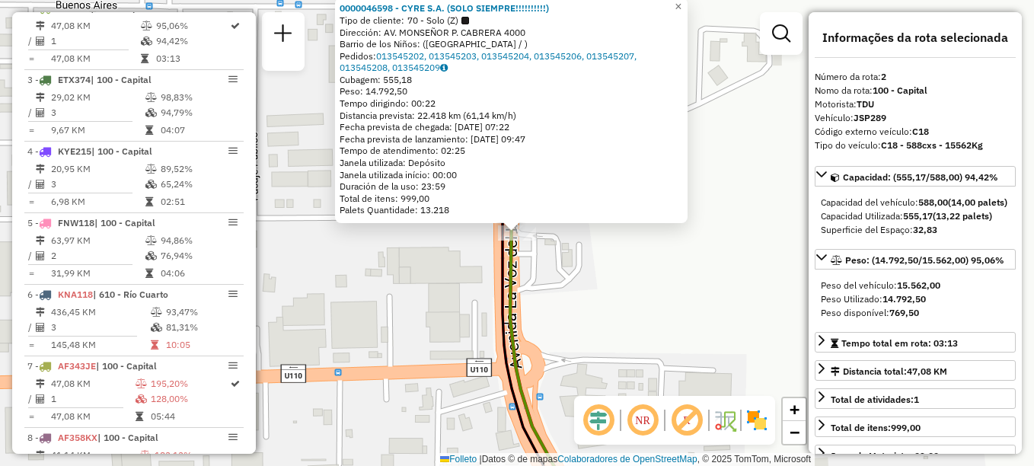
click at [608, 251] on div "0000046598 - CYRE S.A. (SOLO SIEMPRE!!!!!!!!!!) Tipo de cliente: 70 - Solo (Z) …" at bounding box center [517, 233] width 1034 height 466
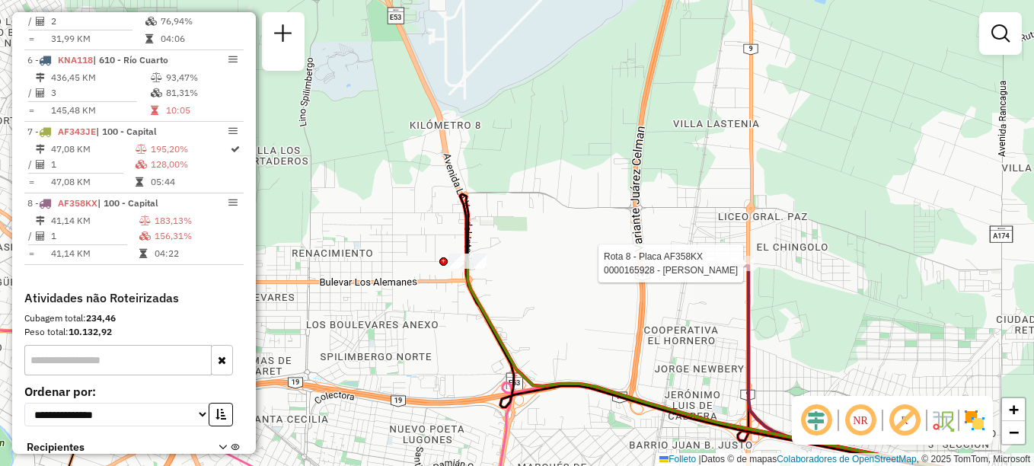
select select "**********"
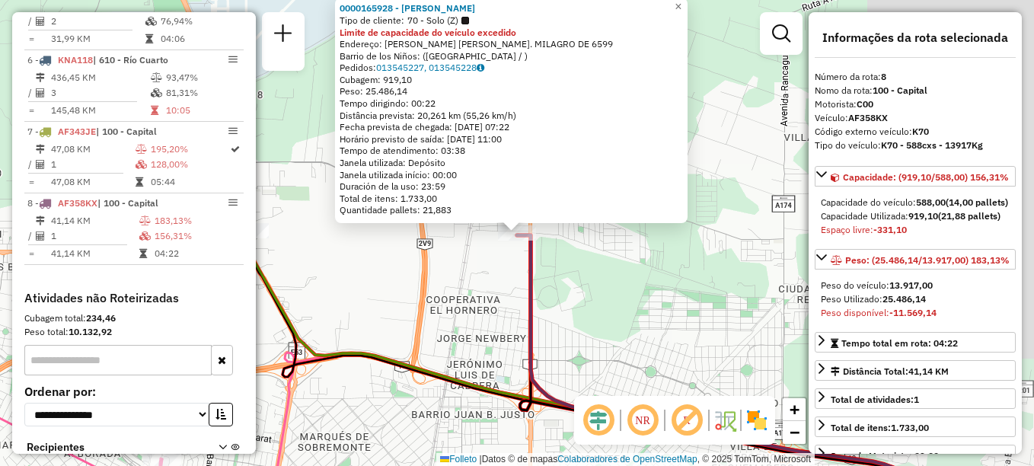
scroll to position [939, 0]
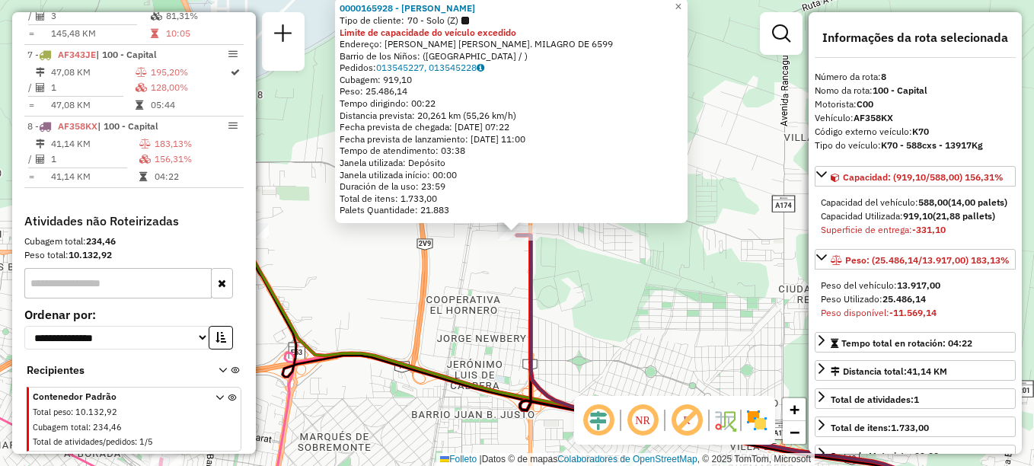
click at [445, 378] on icon at bounding box center [598, 372] width 697 height 282
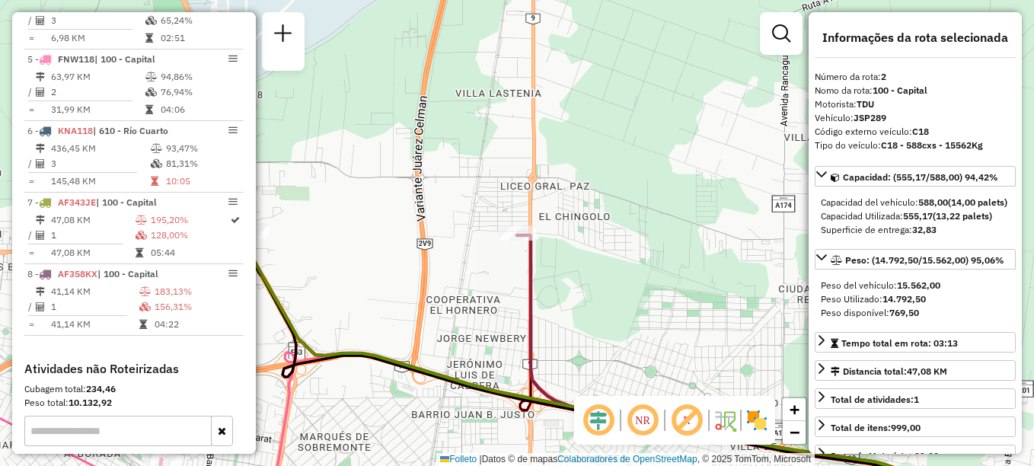
scroll to position [614, 0]
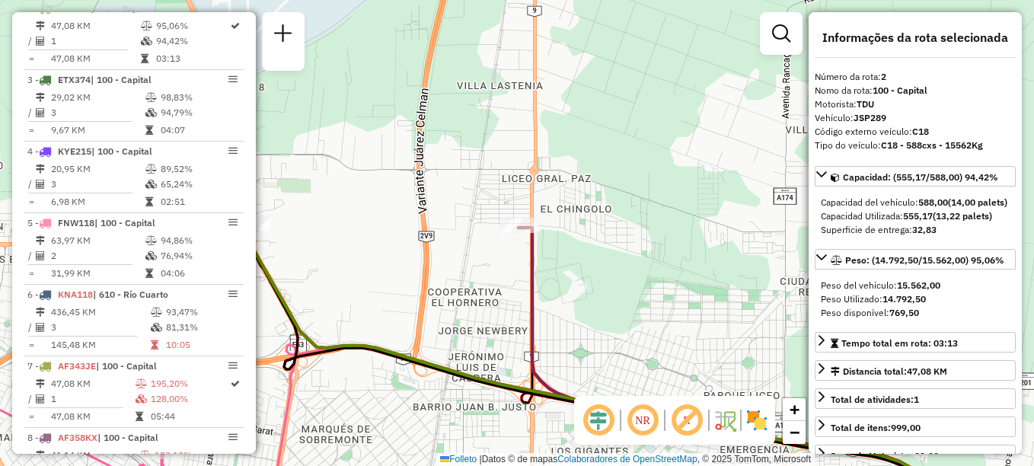
drag, startPoint x: 442, startPoint y: 383, endPoint x: 496, endPoint y: 228, distance: 163.8
click at [496, 237] on icon at bounding box center [599, 364] width 697 height 282
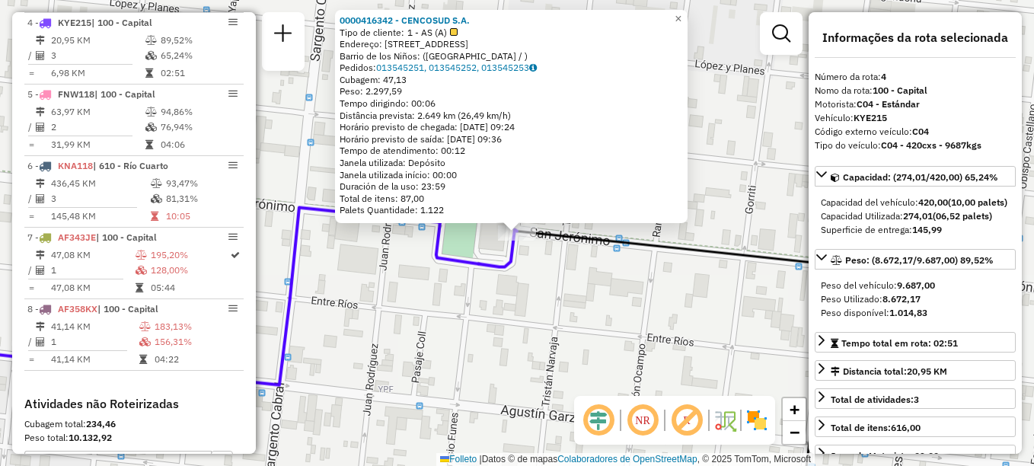
scroll to position [757, 0]
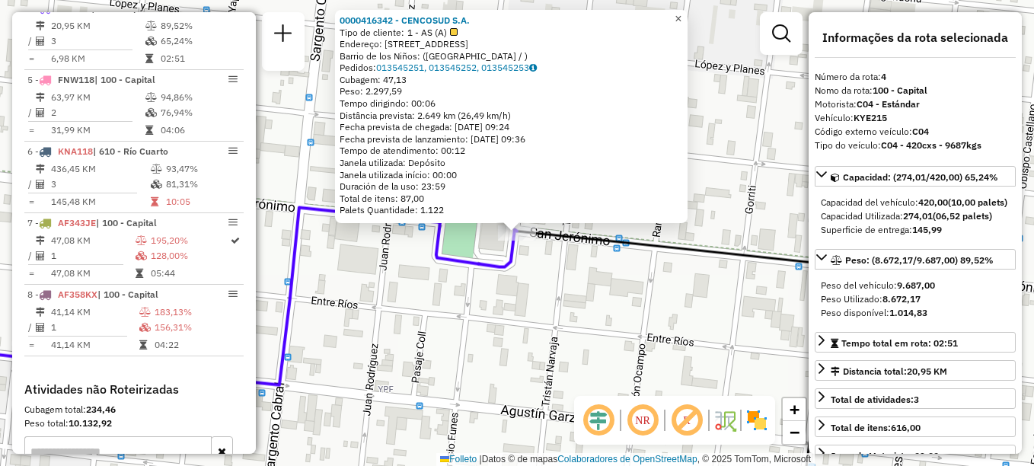
click at [682, 14] on span "×" at bounding box center [678, 18] width 7 height 13
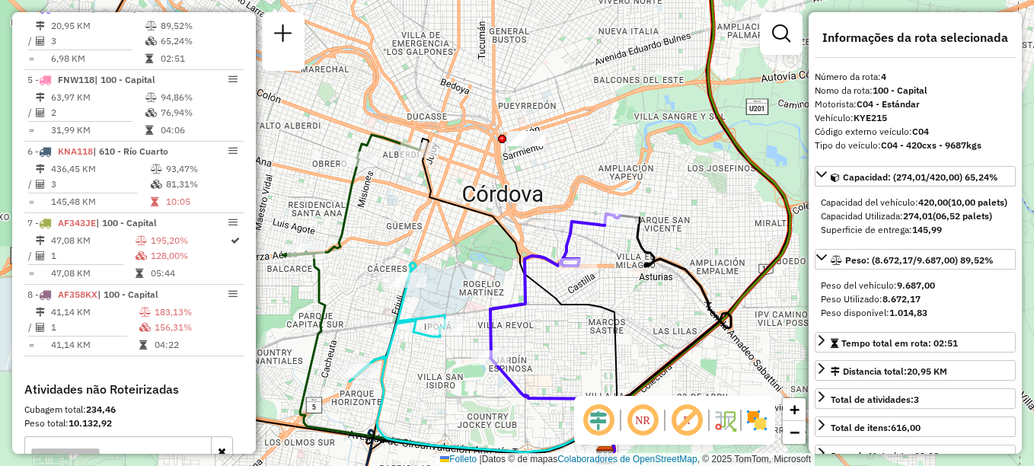
drag, startPoint x: 438, startPoint y: 226, endPoint x: 562, endPoint y: 143, distance: 149.3
click at [562, 143] on icon at bounding box center [520, 296] width 200 height 315
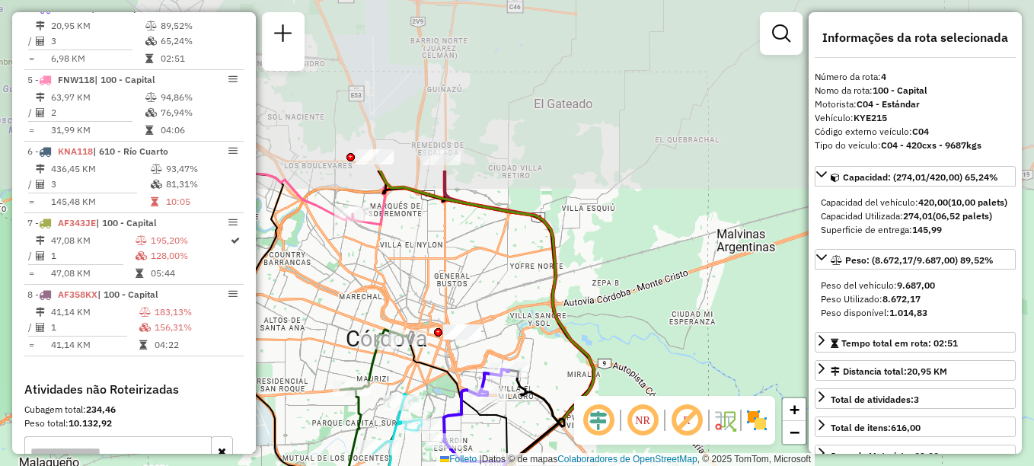
drag, startPoint x: 432, startPoint y: 102, endPoint x: 330, endPoint y: 319, distance: 239.8
click at [330, 319] on div "Janela de atendimento Grade de atendimento Capacidade Transportadoras Veículos …" at bounding box center [517, 233] width 1034 height 466
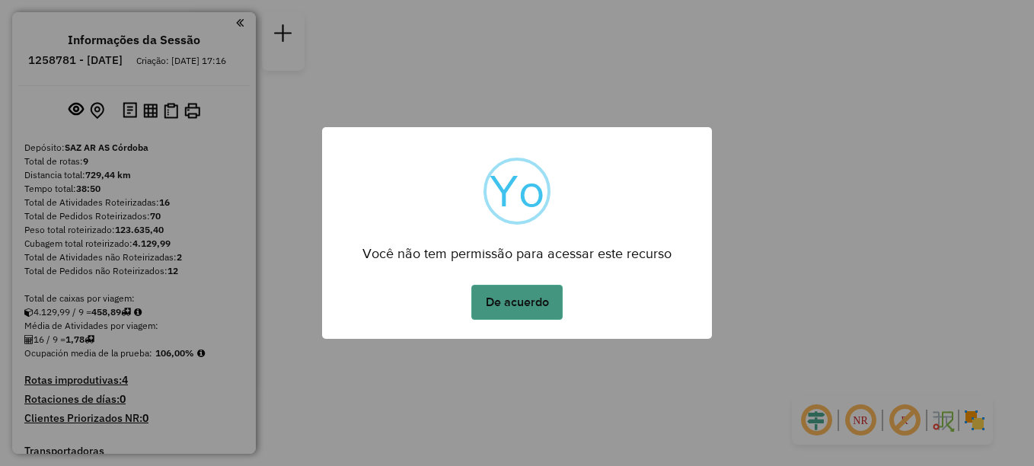
click at [512, 296] on button "De acuerdo" at bounding box center [516, 302] width 91 height 35
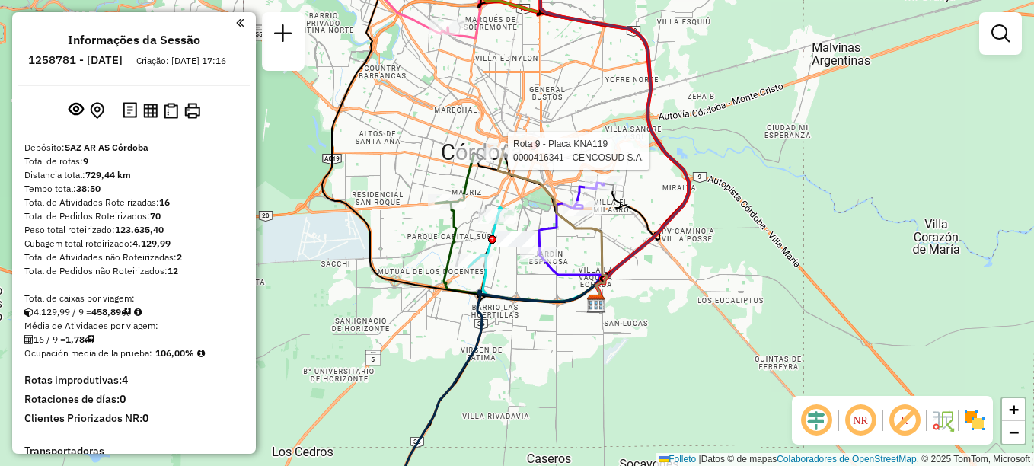
select select "**********"
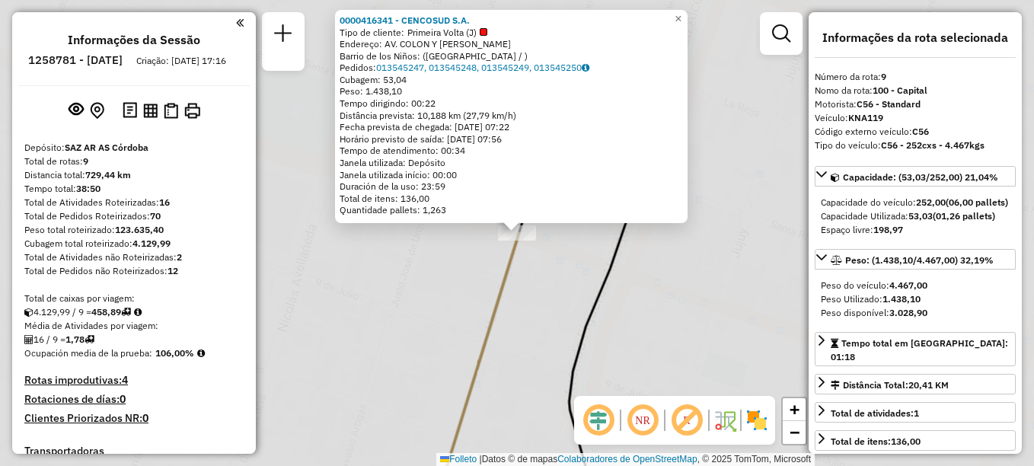
scroll to position [1011, 0]
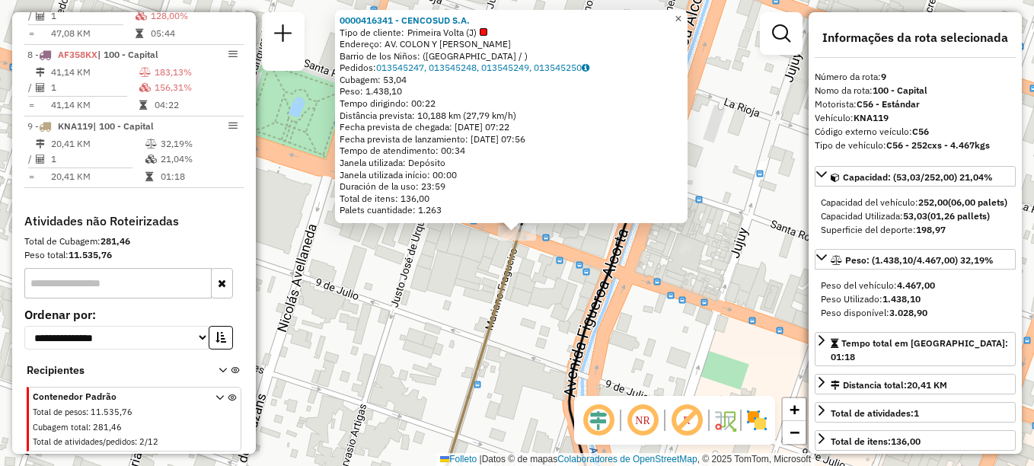
click at [682, 13] on span "×" at bounding box center [678, 18] width 7 height 13
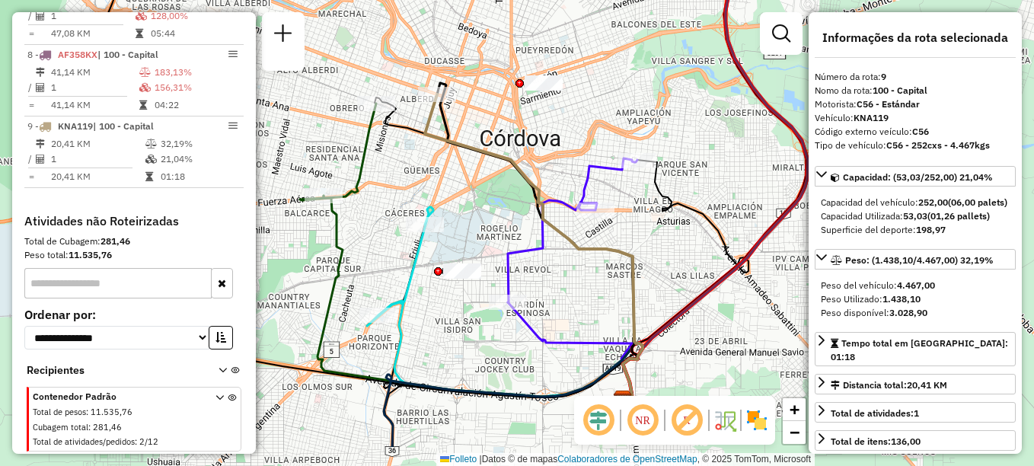
drag, startPoint x: 438, startPoint y: 216, endPoint x: 414, endPoint y: 164, distance: 56.2
click at [414, 164] on div "Janela de atendimento Grade de atendimento Capacidade Transportadoras Veículos …" at bounding box center [517, 233] width 1034 height 466
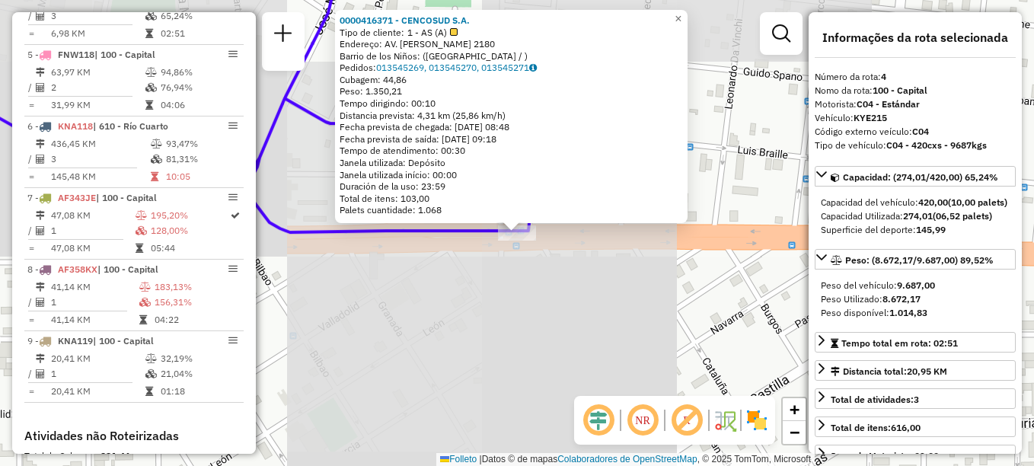
scroll to position [757, 0]
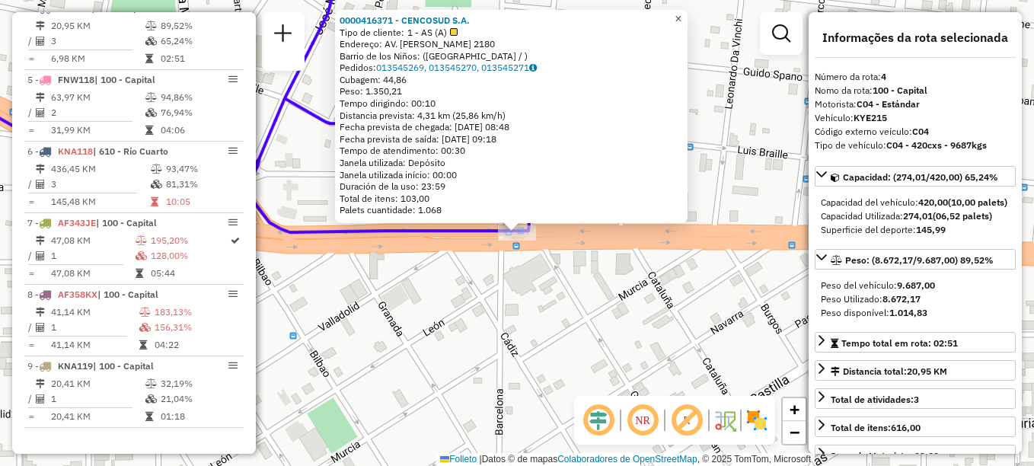
click at [688, 18] on link "×" at bounding box center [678, 19] width 18 height 18
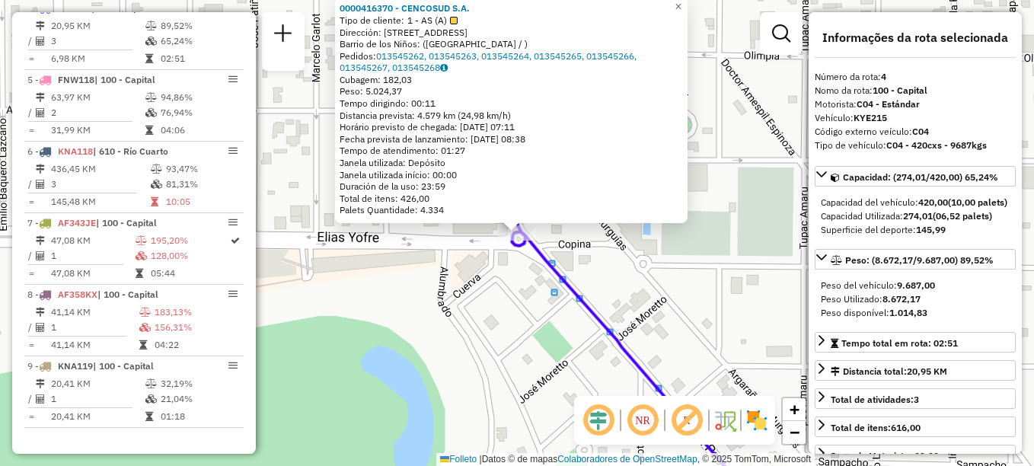
click at [719, 196] on div "0000416370 - CENCOSUD S.A. Tipo de cliente: 1 - AS (A) Dirección: [STREET_ADDRE…" at bounding box center [517, 233] width 1034 height 466
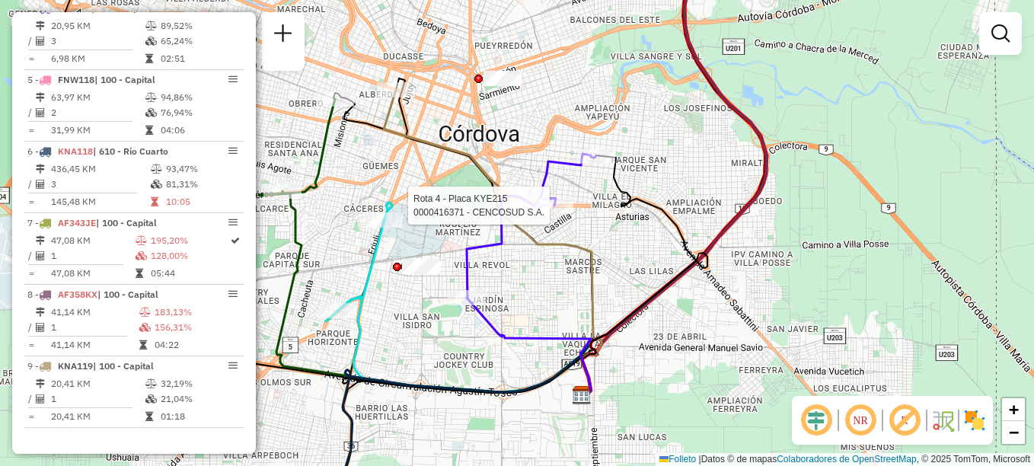
select select "**********"
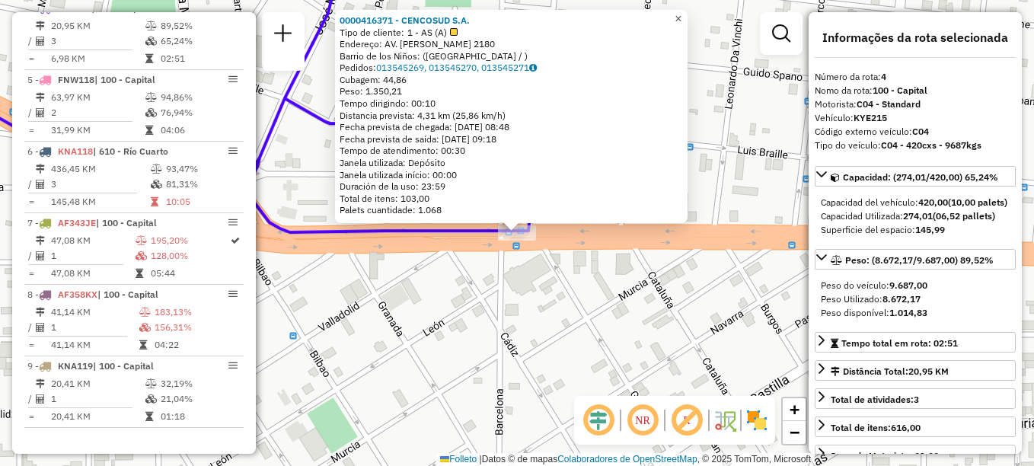
click at [682, 15] on span "×" at bounding box center [678, 18] width 7 height 13
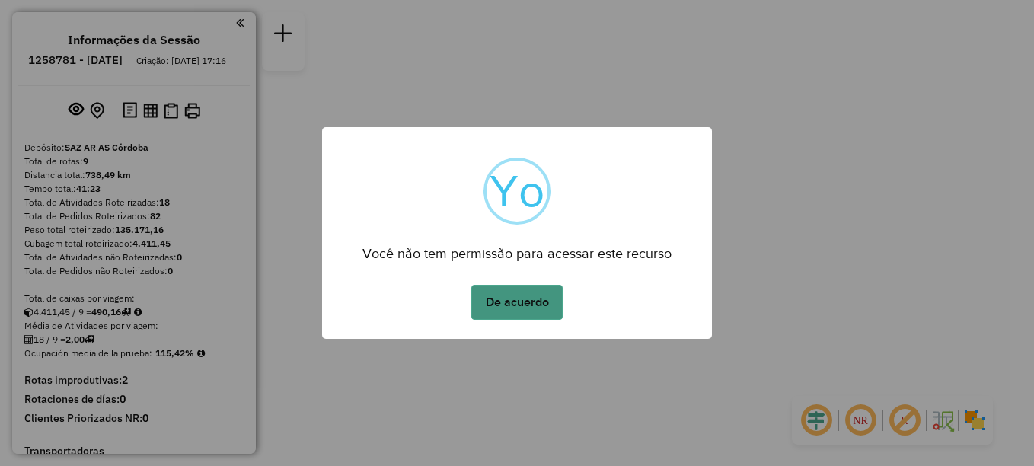
click at [542, 306] on button "De acuerdo" at bounding box center [516, 302] width 91 height 35
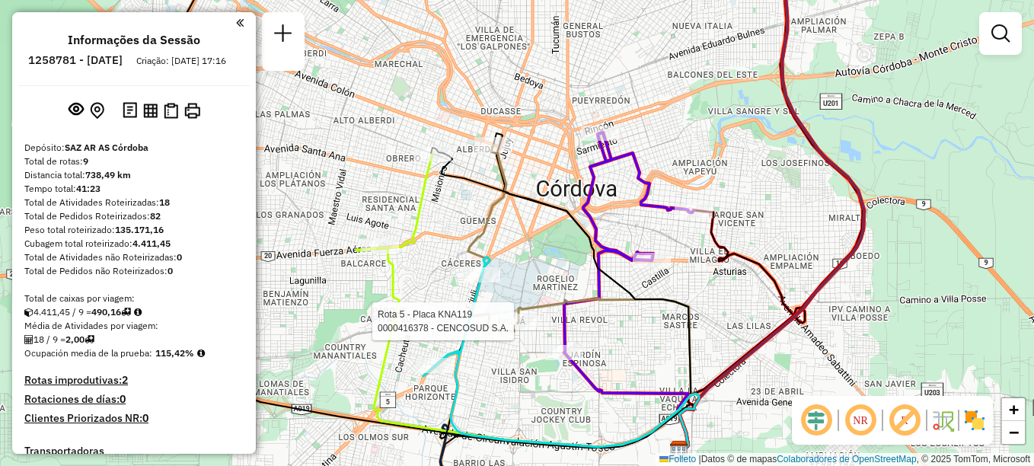
select select "**********"
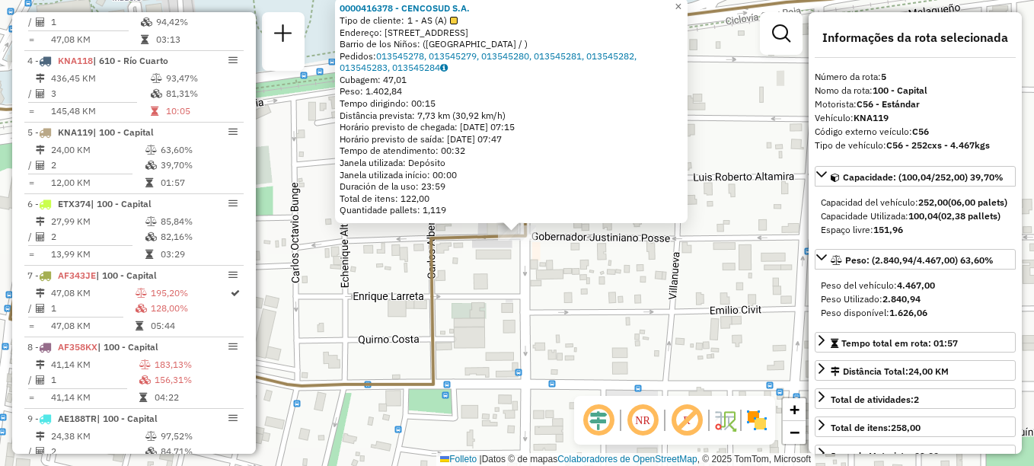
scroll to position [771, 0]
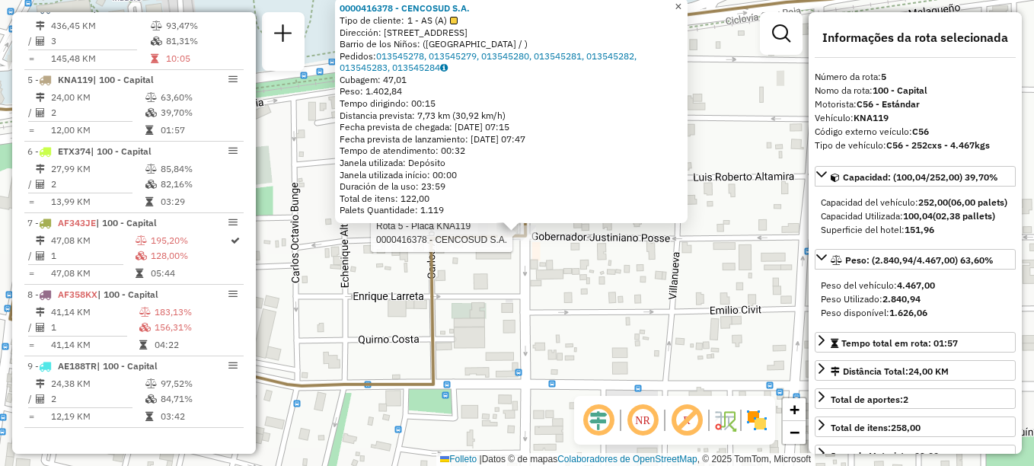
click at [682, 2] on span "×" at bounding box center [678, 6] width 7 height 13
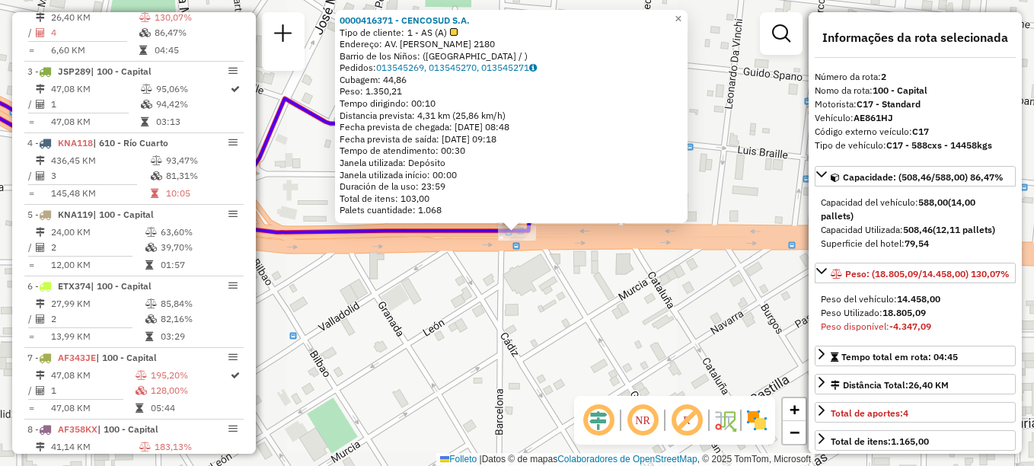
scroll to position [614, 0]
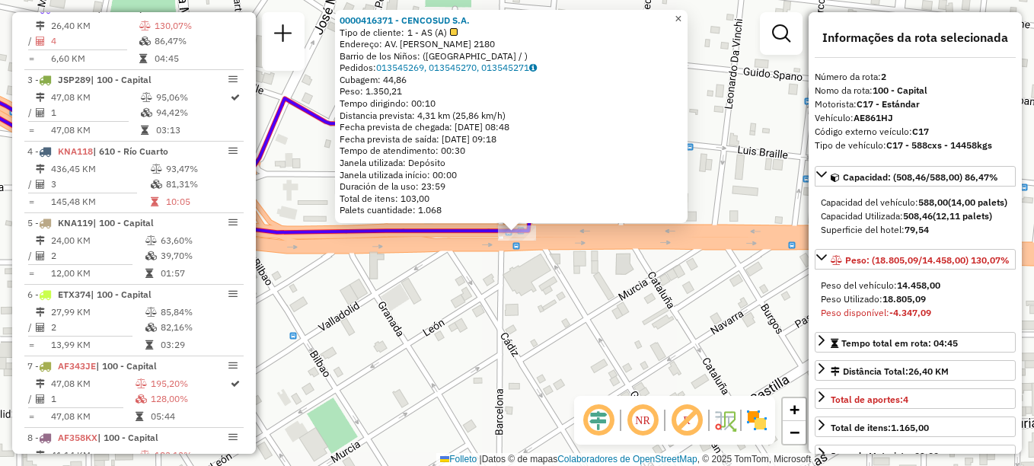
click at [688, 14] on link "×" at bounding box center [678, 19] width 18 height 18
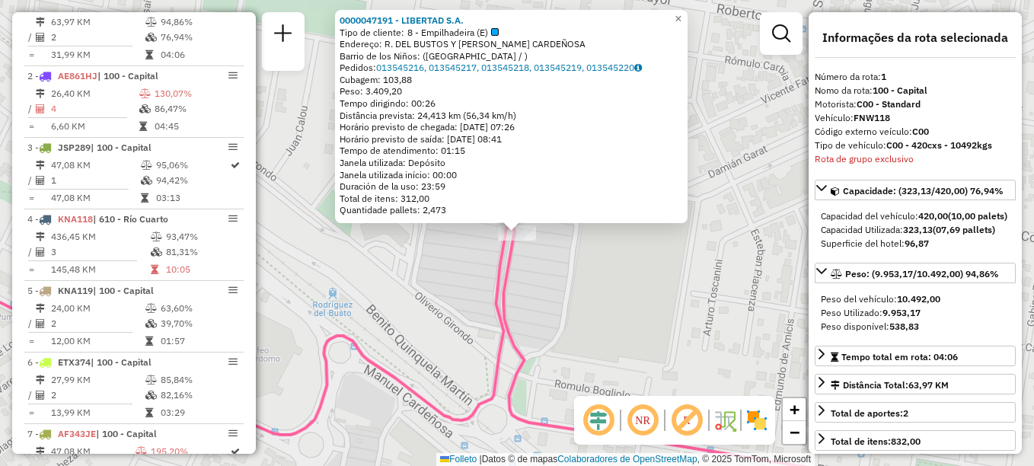
scroll to position [542, 0]
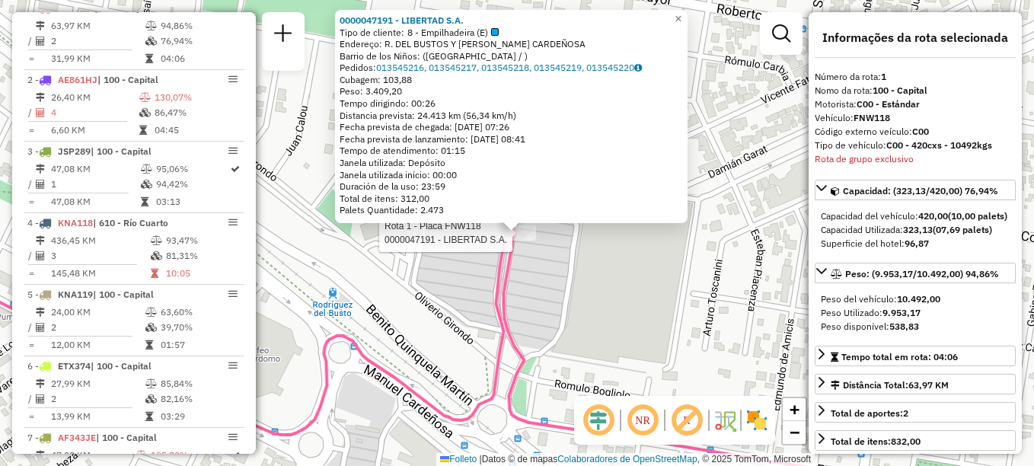
click at [579, 280] on div "Rota 1 - Placa FNW118 0000047191 - LIBERTAD S.A. 0000047191 - LIBERTAD S.A. Tip…" at bounding box center [517, 233] width 1034 height 466
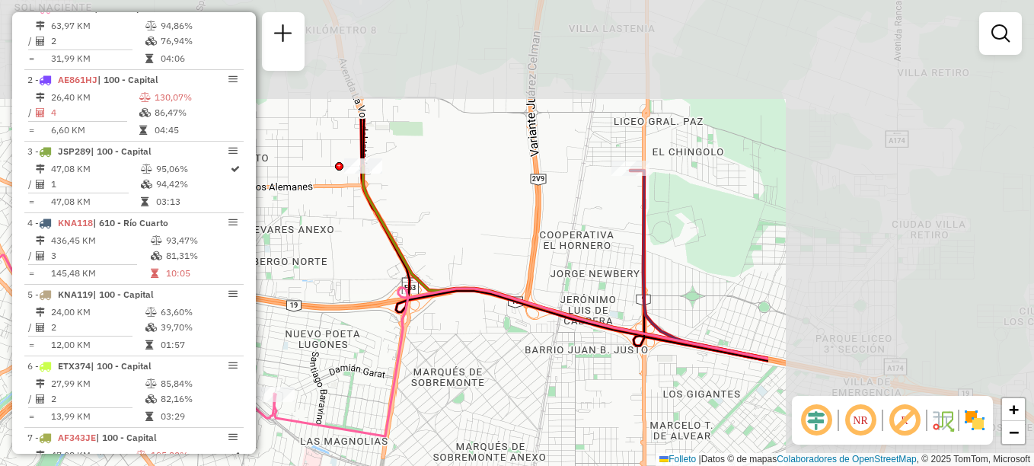
drag, startPoint x: 628, startPoint y: 230, endPoint x: 320, endPoint y: 360, distance: 334.8
click at [320, 360] on div "Janela de atendimento Grade de atendimento Capacidade Transportadoras Veículos …" at bounding box center [517, 233] width 1034 height 466
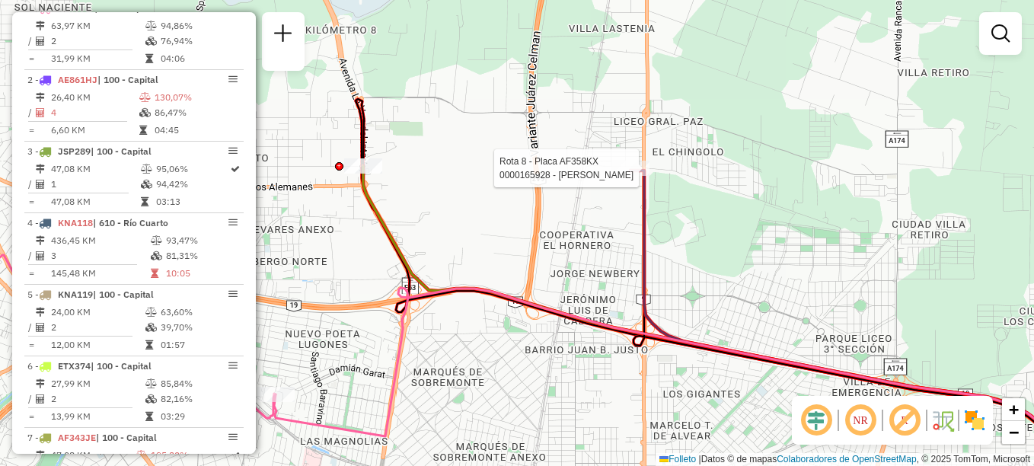
scroll to position [771, 0]
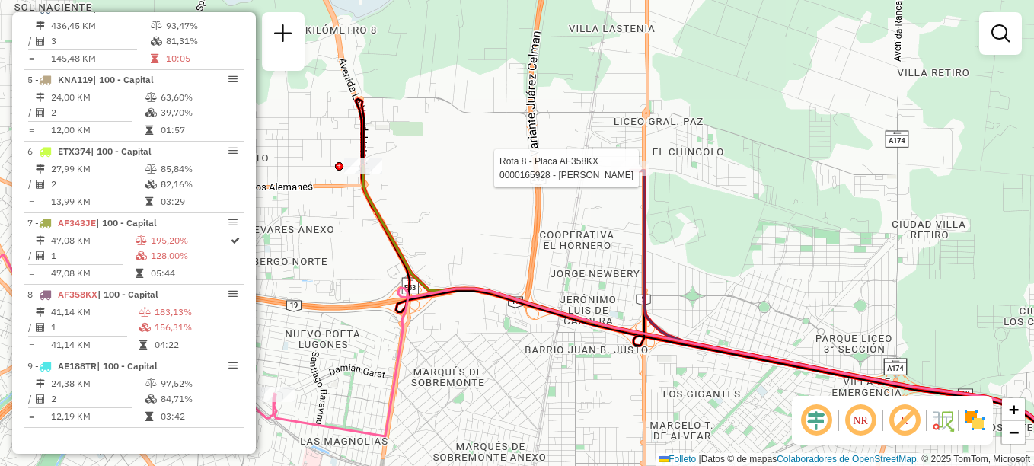
select select "**********"
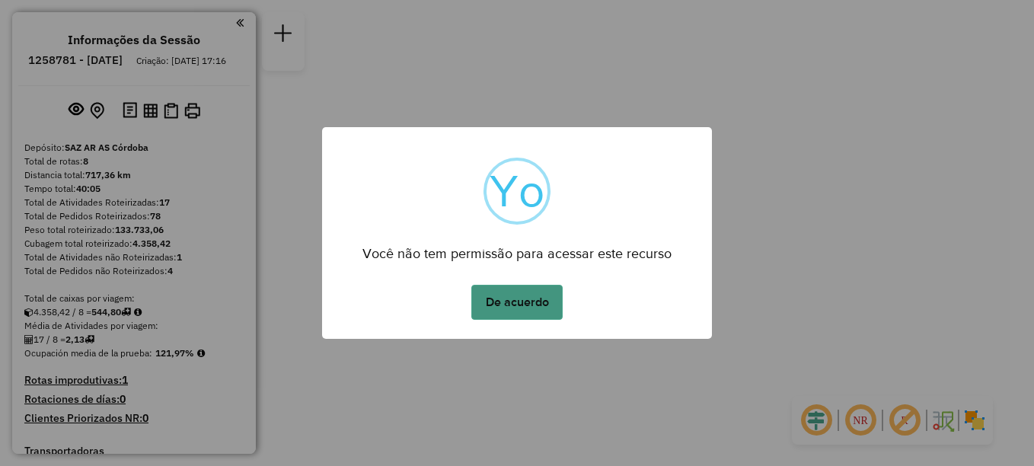
click at [511, 299] on button "De acuerdo" at bounding box center [516, 302] width 91 height 35
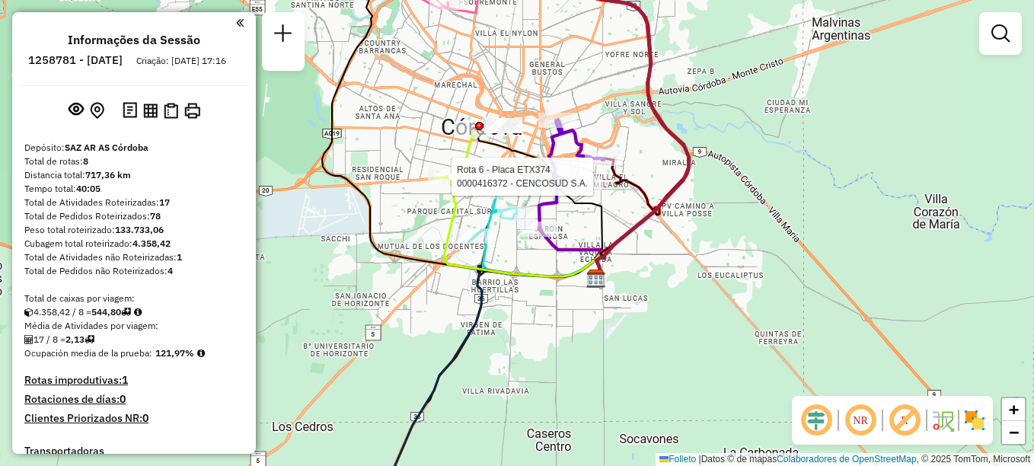
select select "**********"
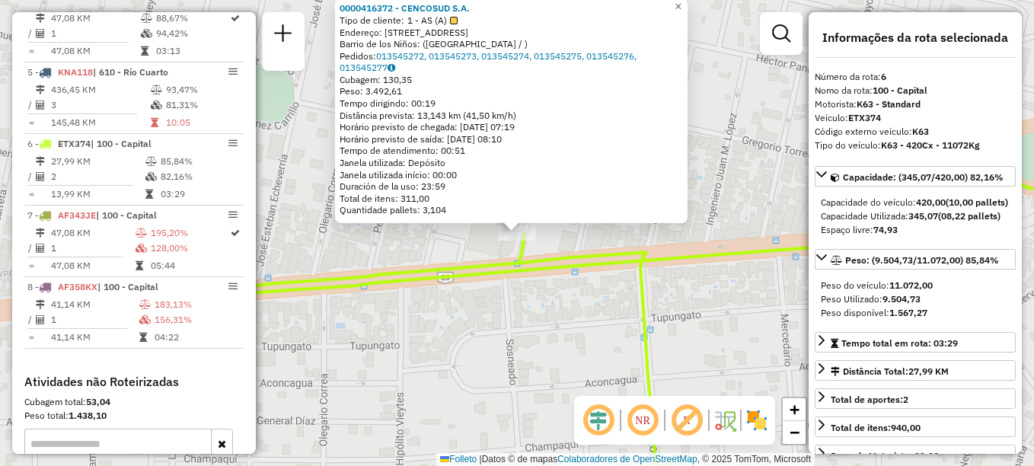
scroll to position [900, 0]
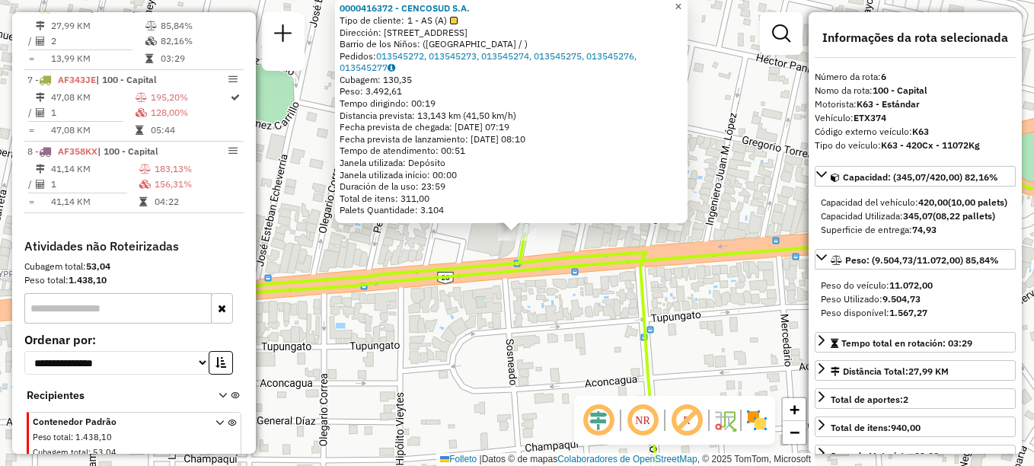
drag, startPoint x: 684, startPoint y: 7, endPoint x: 669, endPoint y: 25, distance: 23.3
click at [684, 7] on link "×" at bounding box center [678, 7] width 18 height 18
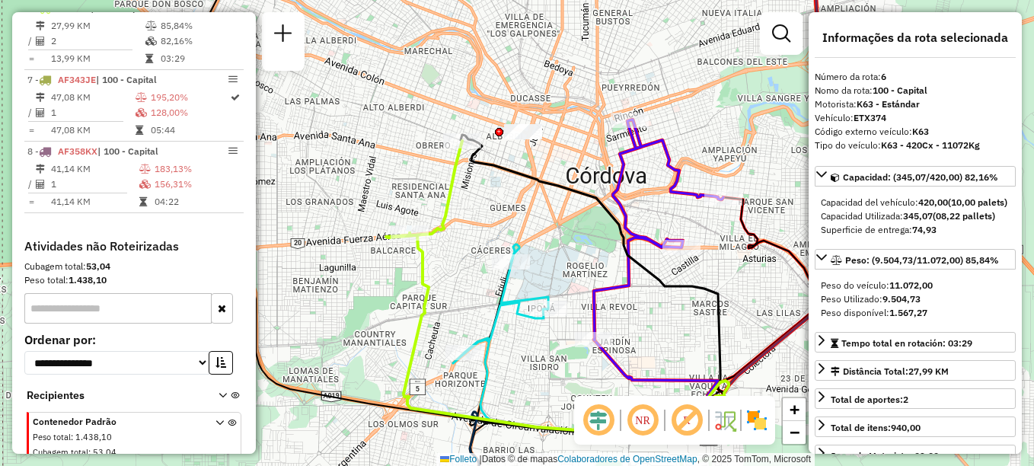
drag, startPoint x: 730, startPoint y: 308, endPoint x: 667, endPoint y: 324, distance: 64.5
click at [667, 324] on div "Janela de atendimento Grade de atendimento Capacidade Transportadoras Veículos …" at bounding box center [517, 233] width 1034 height 466
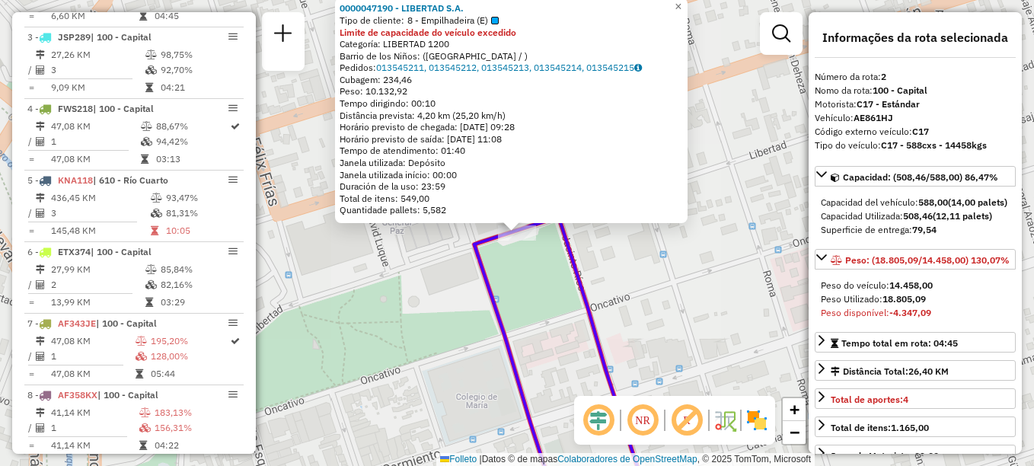
scroll to position [614, 0]
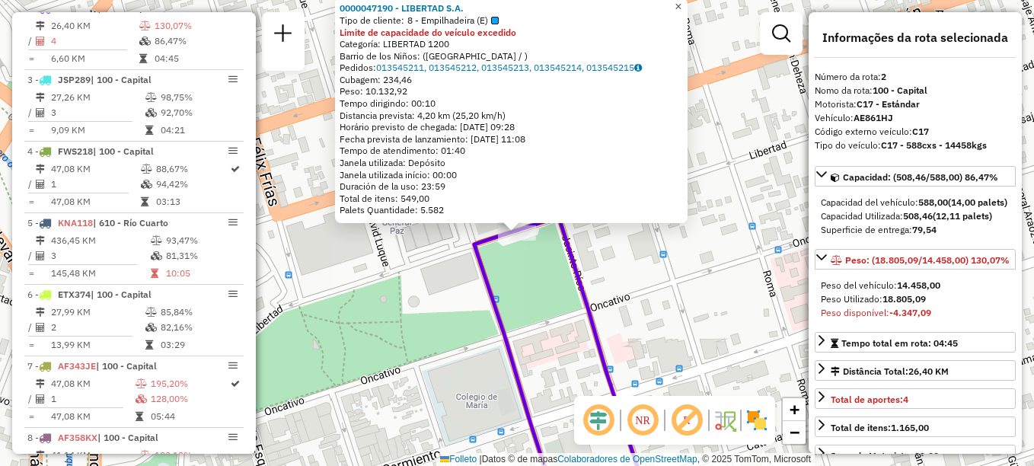
click at [682, 5] on span "×" at bounding box center [678, 6] width 7 height 13
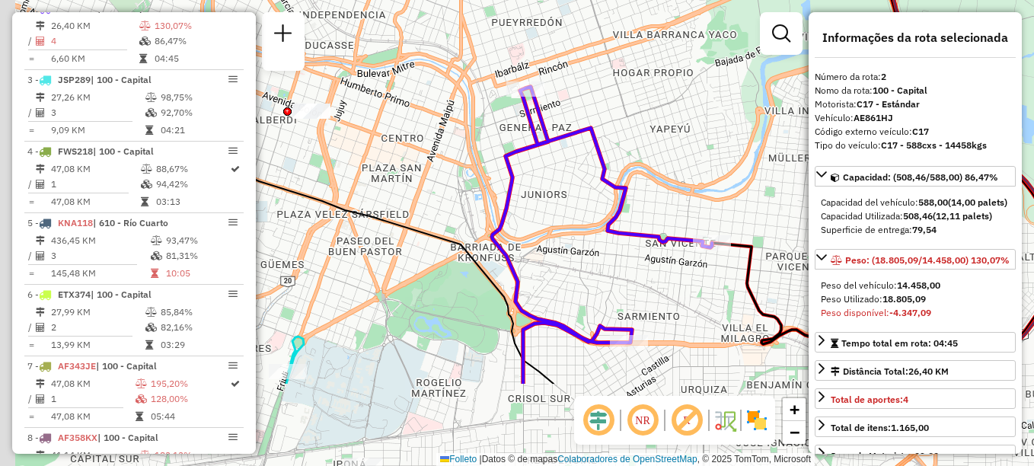
drag, startPoint x: 579, startPoint y: 290, endPoint x: 685, endPoint y: 149, distance: 175.8
click at [685, 149] on div "Janela de atendimento Grade de atendimento Capacidade Transportadoras Veículos …" at bounding box center [517, 233] width 1034 height 466
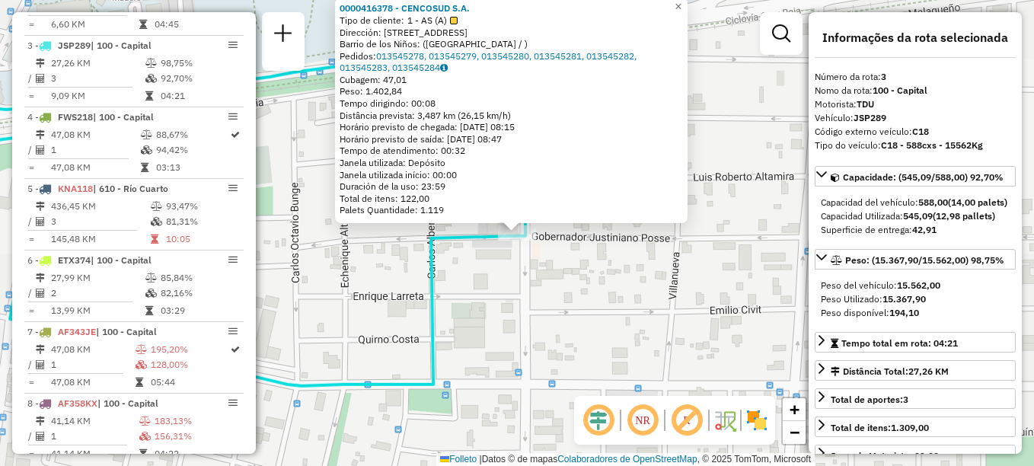
scroll to position [685, 0]
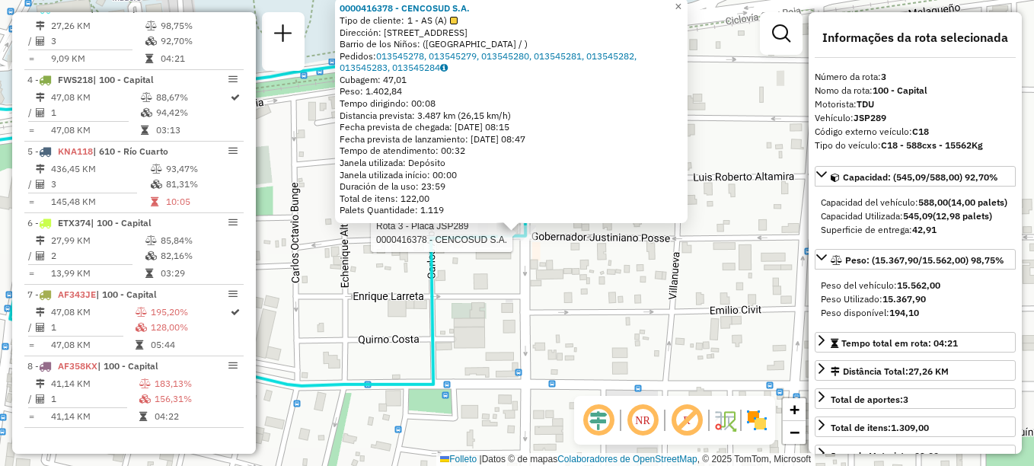
click at [579, 273] on div "Rota 3 - Placa JSP289 0000416378 - CENCOSUD S.A. 0000416378 - CENCOSUD S.A. Tip…" at bounding box center [517, 233] width 1034 height 466
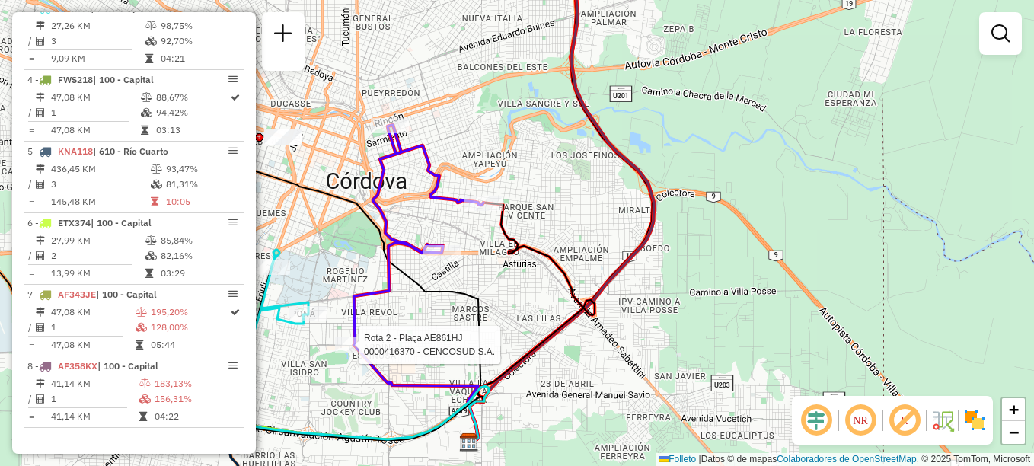
select select "**********"
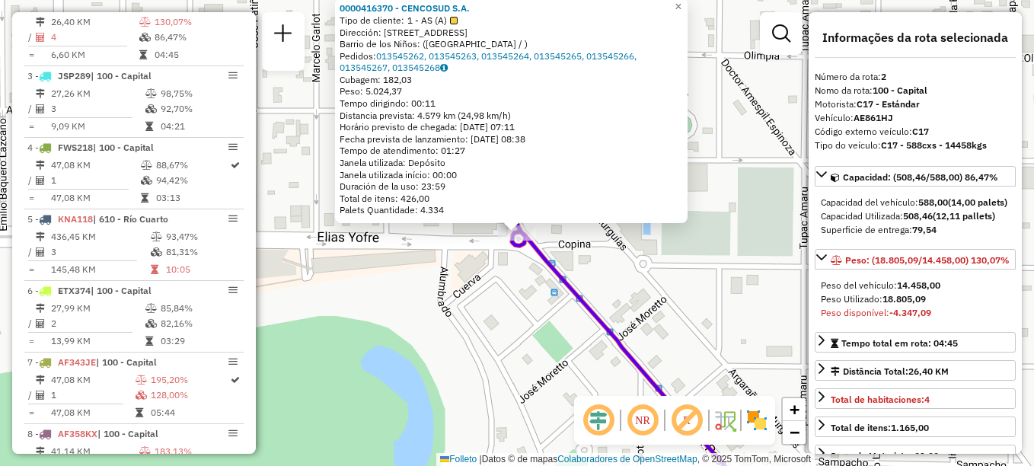
scroll to position [614, 0]
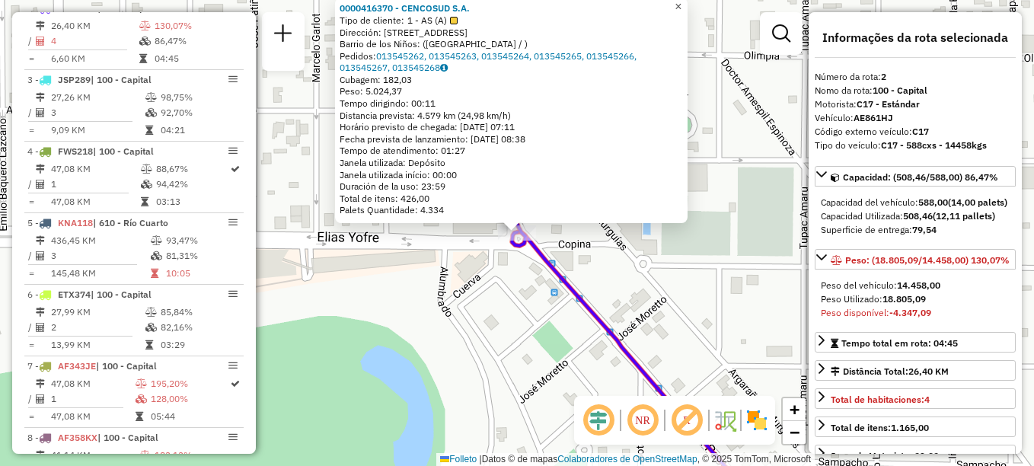
click at [682, 4] on span "×" at bounding box center [678, 6] width 7 height 13
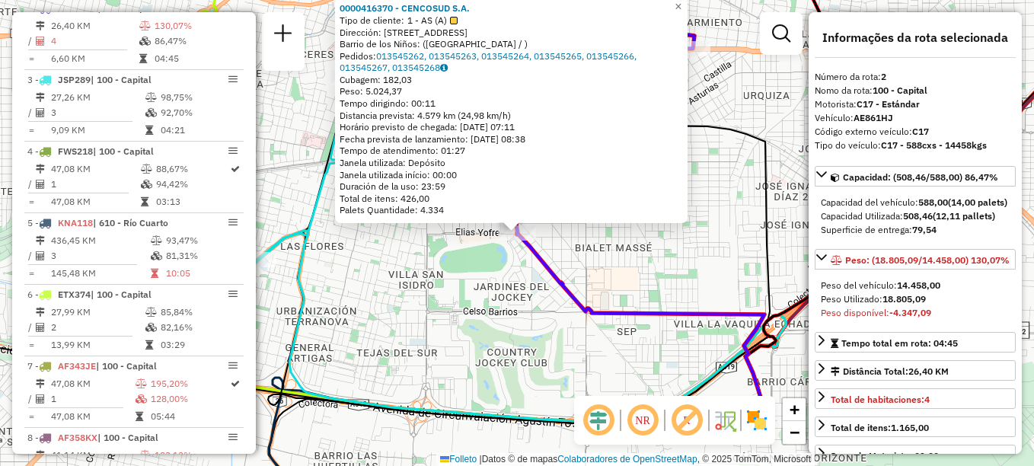
click at [517, 332] on div "0000416370 - CENCOSUD S.A. Tipo de cliente: 1 - AS (A) Dirección: [STREET_ADDRE…" at bounding box center [517, 233] width 1034 height 466
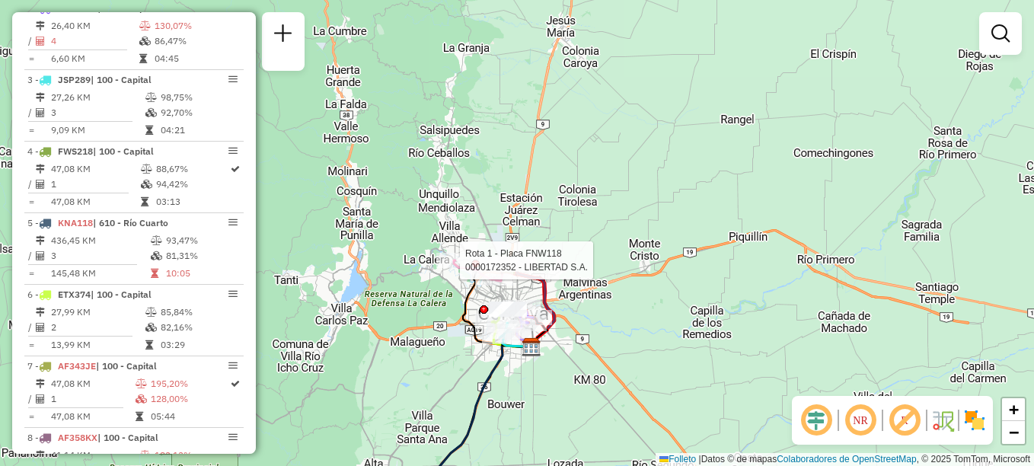
select select "**********"
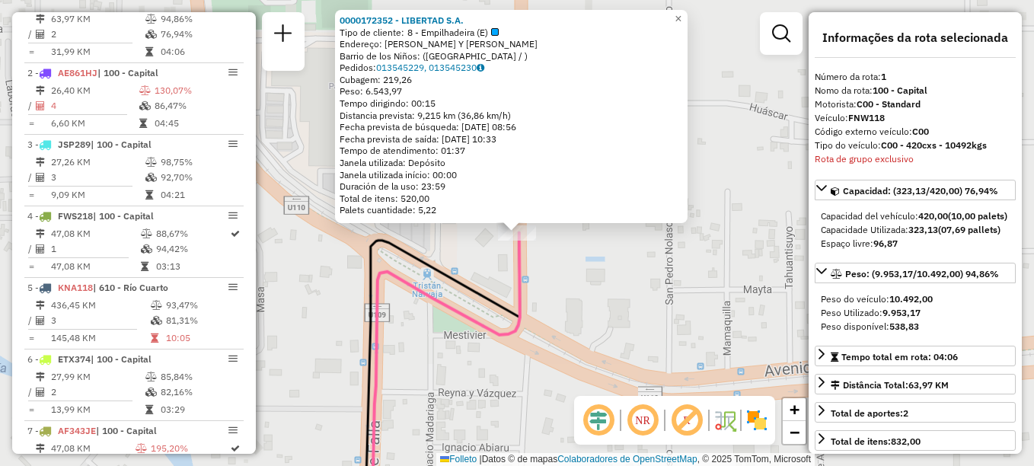
scroll to position [542, 0]
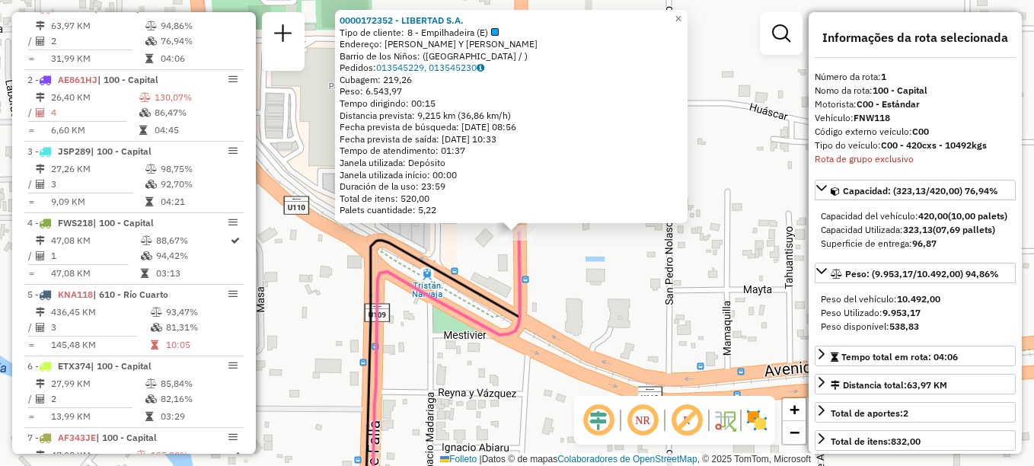
click at [701, 281] on div "Rota 1 - Placa FNW118 0000172352 - LIBERTAD S.A. 0000172352 - LIBERTAD S.A. Tip…" at bounding box center [517, 233] width 1034 height 466
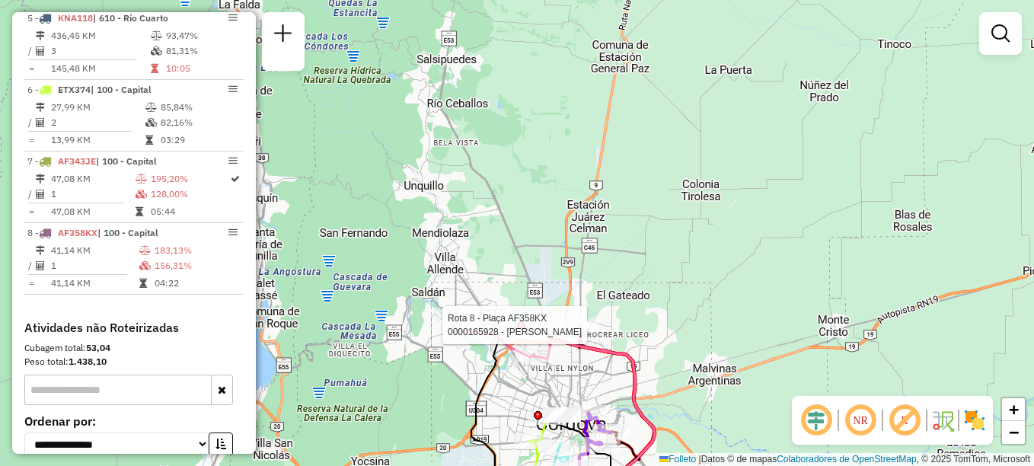
select select "**********"
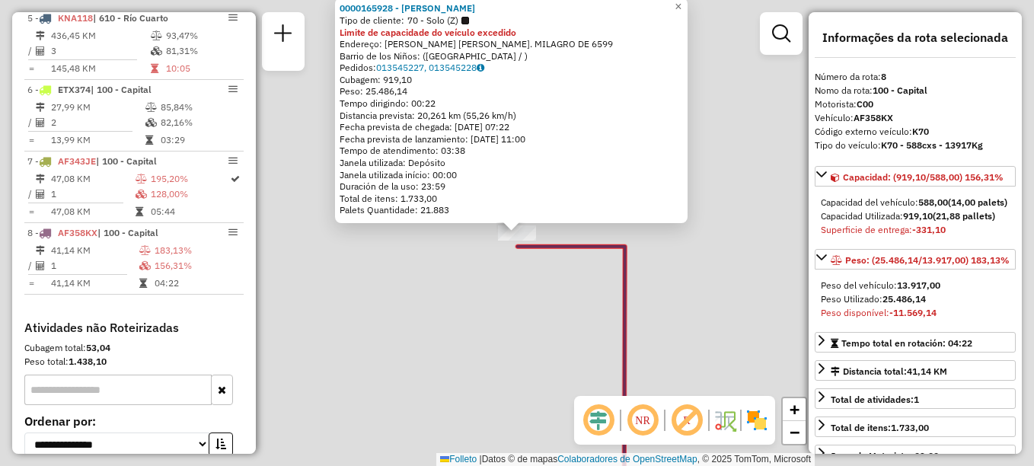
scroll to position [939, 0]
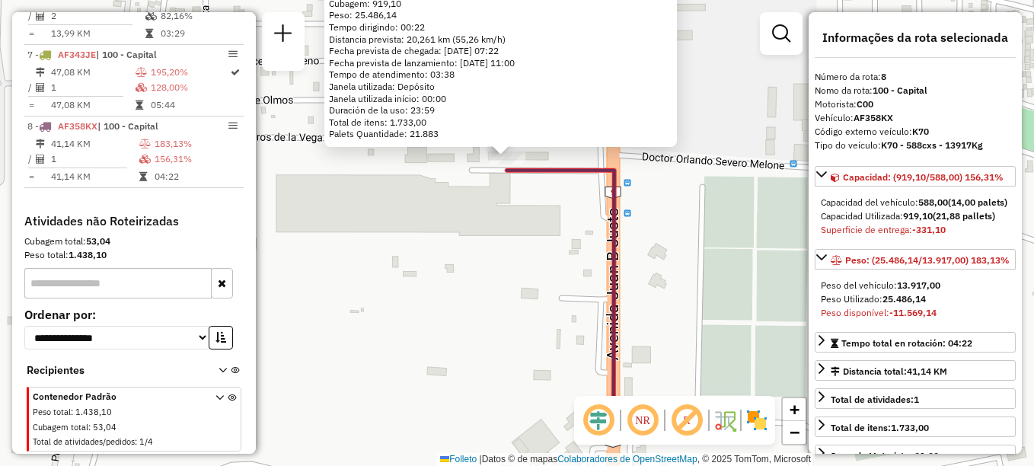
drag, startPoint x: 560, startPoint y: 276, endPoint x: 543, endPoint y: 125, distance: 152.5
click at [544, 131] on div "Rota 8 - Plaça AF358KX 0000165928 - [PERSON_NAME] 0000165928 - [PERSON_NAME] de…" at bounding box center [517, 233] width 1034 height 466
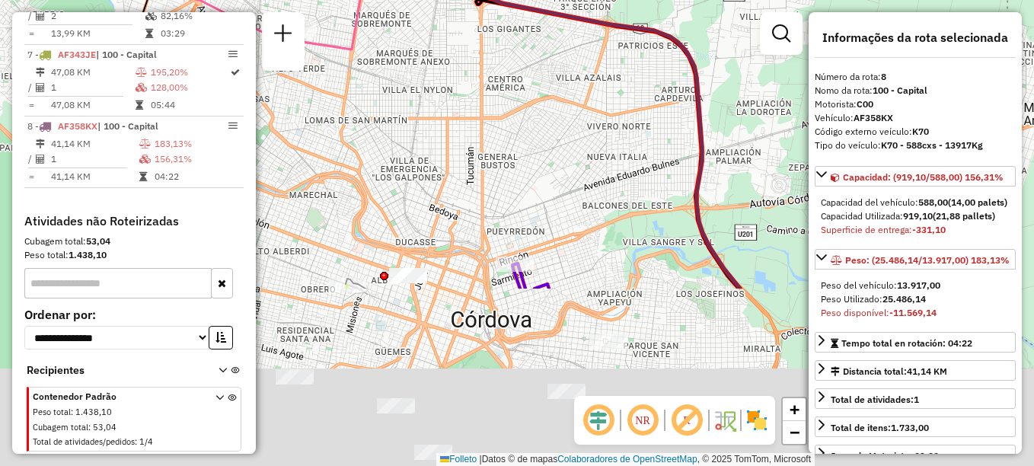
drag, startPoint x: 512, startPoint y: 299, endPoint x: 546, endPoint y: 80, distance: 221.1
click at [530, 63] on div "0000165928 - [PERSON_NAME] de cliente: 70 - Solo (Z) Limite de capacidade do ve…" at bounding box center [517, 233] width 1034 height 466
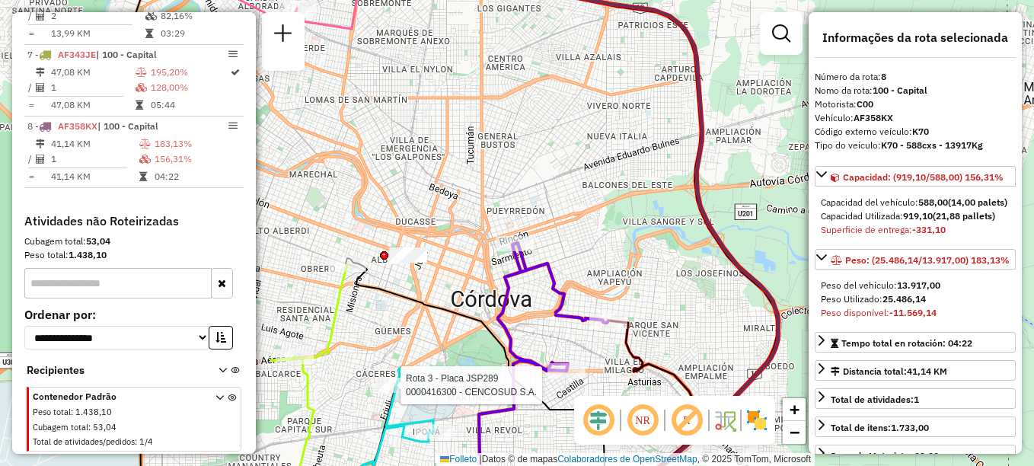
click at [396, 393] on div at bounding box center [396, 385] width 38 height 15
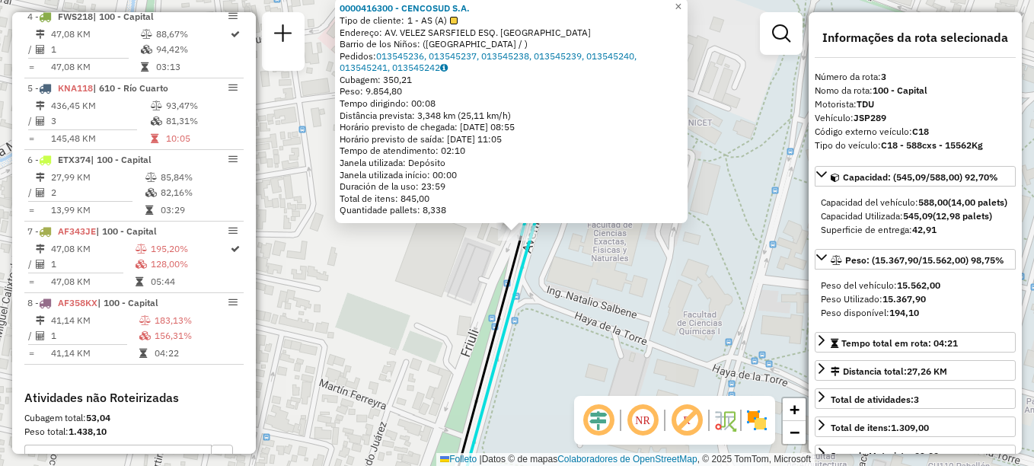
scroll to position [685, 0]
